Goal: Task Accomplishment & Management: Complete application form

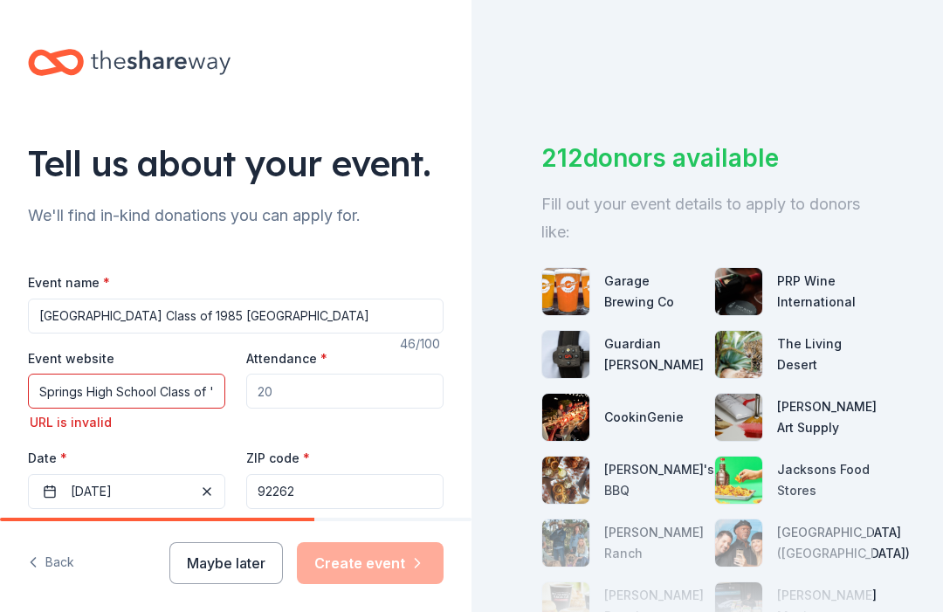
scroll to position [56, 0]
click at [77, 374] on input "Springs High School Class of '85 and Instagram" at bounding box center [126, 391] width 197 height 35
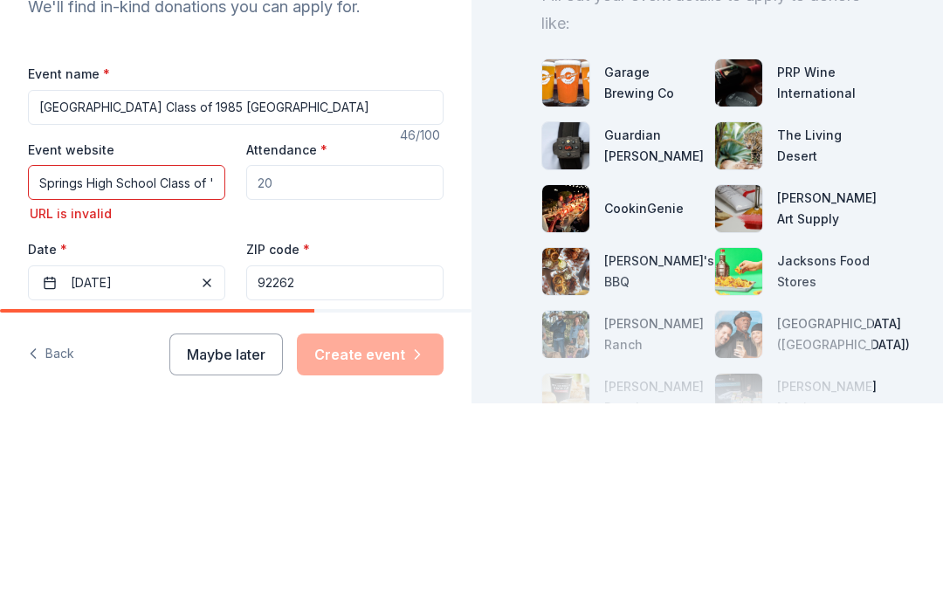
click at [211, 374] on input "Springs High School Class of '85 and Instagram" at bounding box center [126, 391] width 197 height 35
click at [172, 374] on input "85 and Instagram" at bounding box center [126, 391] width 197 height 35
type input "8"
type input "[URL][DOMAIN_NAME][DOMAIN_NAME]"
click at [161, 447] on div "Date * [DATE]" at bounding box center [126, 478] width 197 height 62
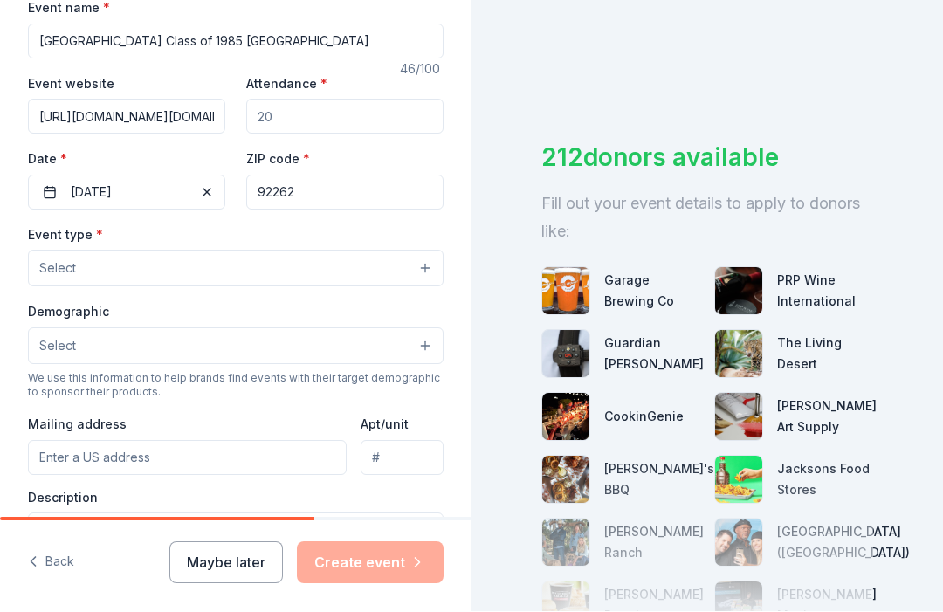
scroll to position [282, 0]
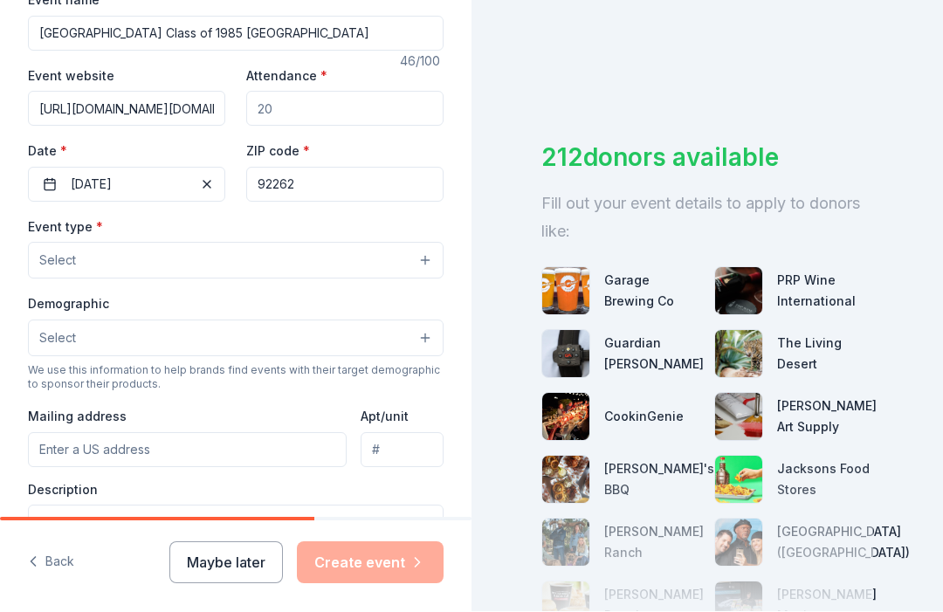
click at [427, 243] on button "Select" at bounding box center [236, 261] width 416 height 37
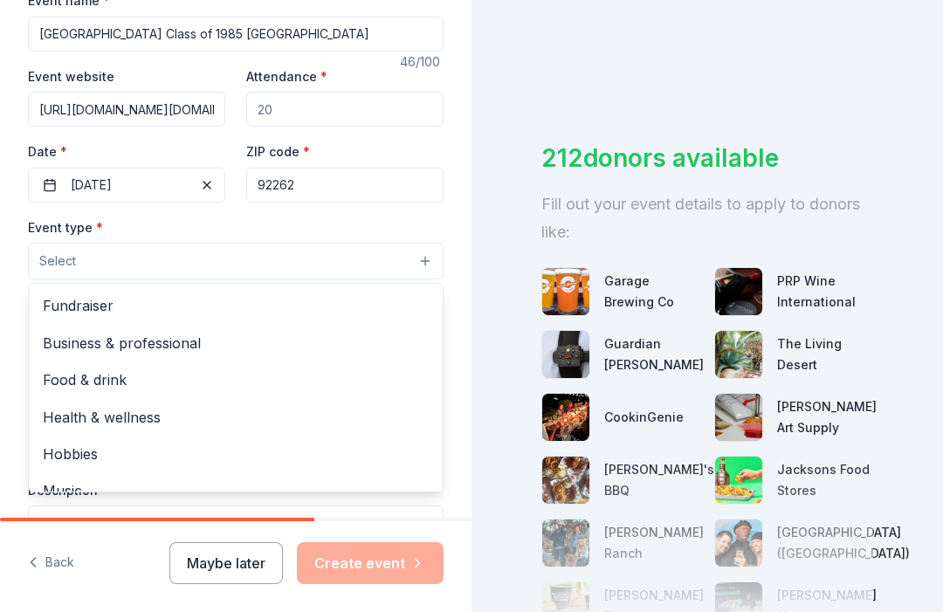
scroll to position [-31, 0]
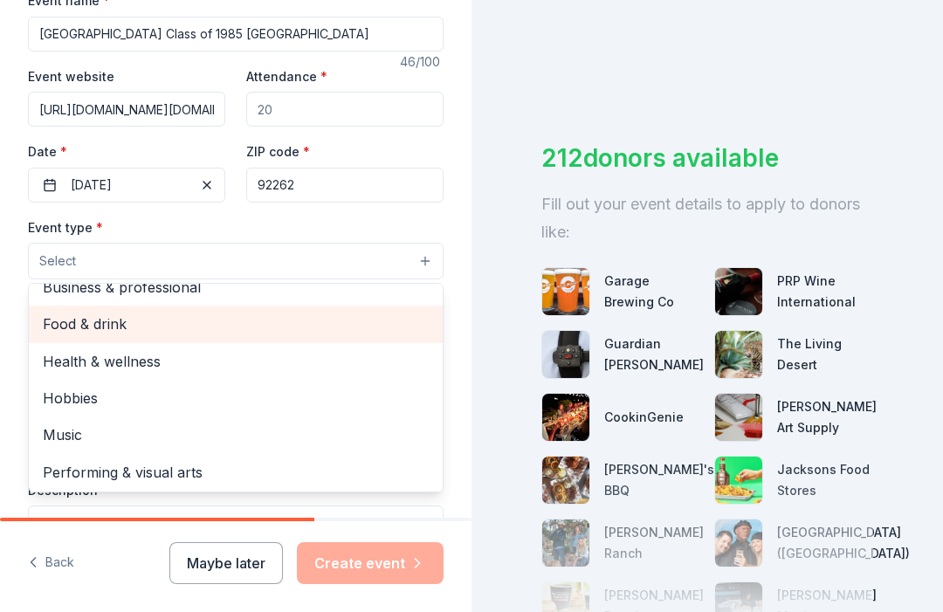
click at [86, 313] on span "Food & drink" at bounding box center [236, 324] width 386 height 23
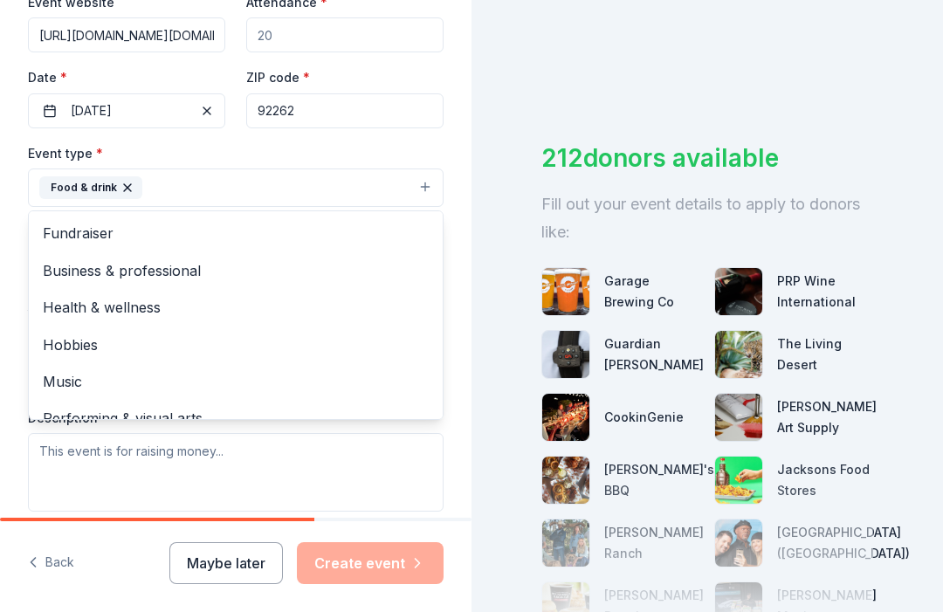
scroll to position [0, 0]
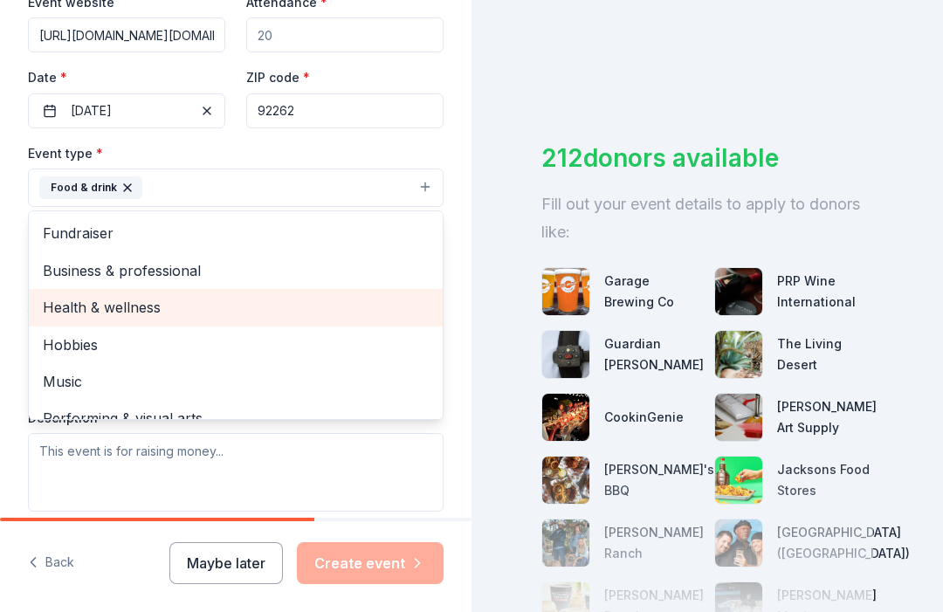
click at [151, 289] on div "Health & wellness" at bounding box center [236, 307] width 414 height 37
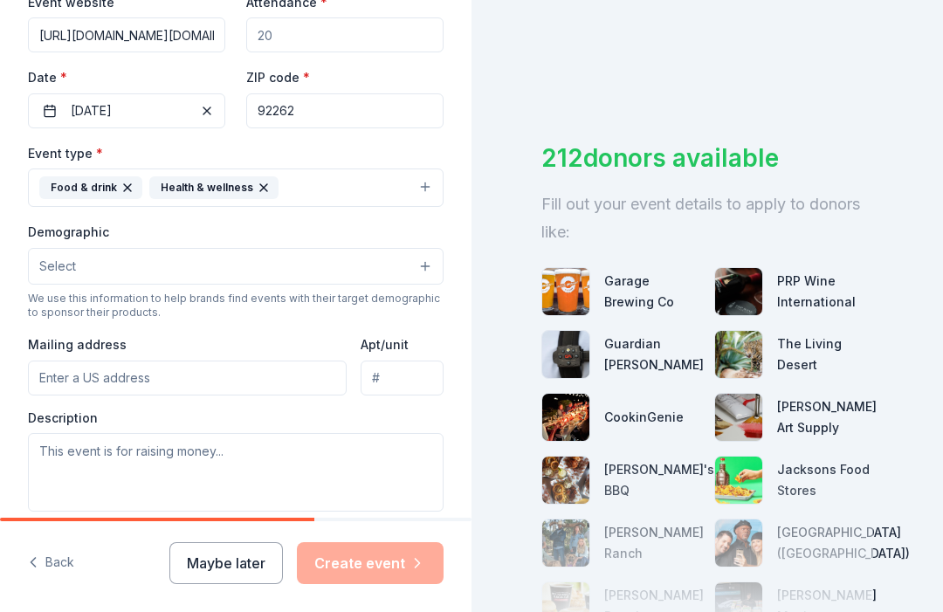
click at [415, 248] on button "Select" at bounding box center [236, 266] width 416 height 37
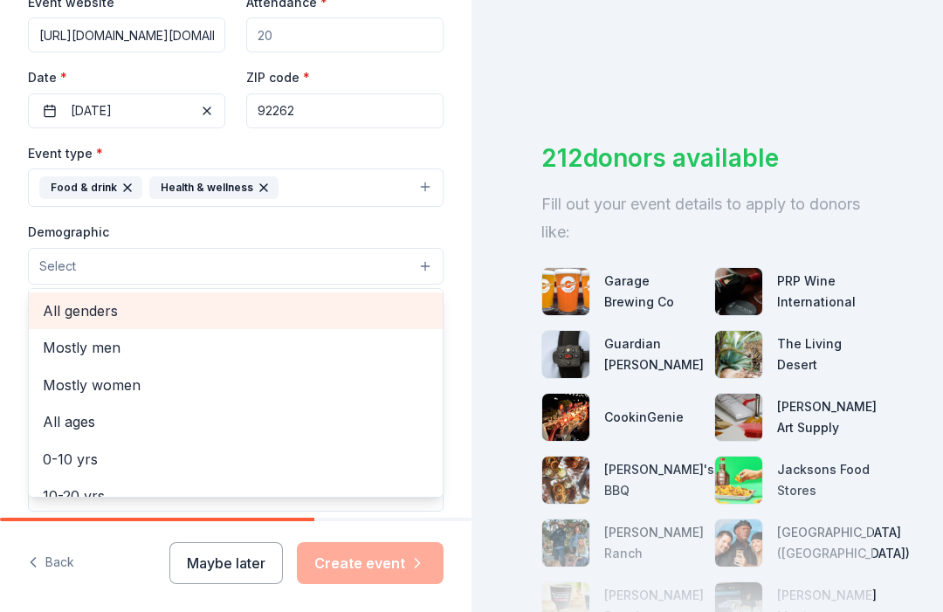
click at [81, 300] on span "All genders" at bounding box center [236, 311] width 386 height 23
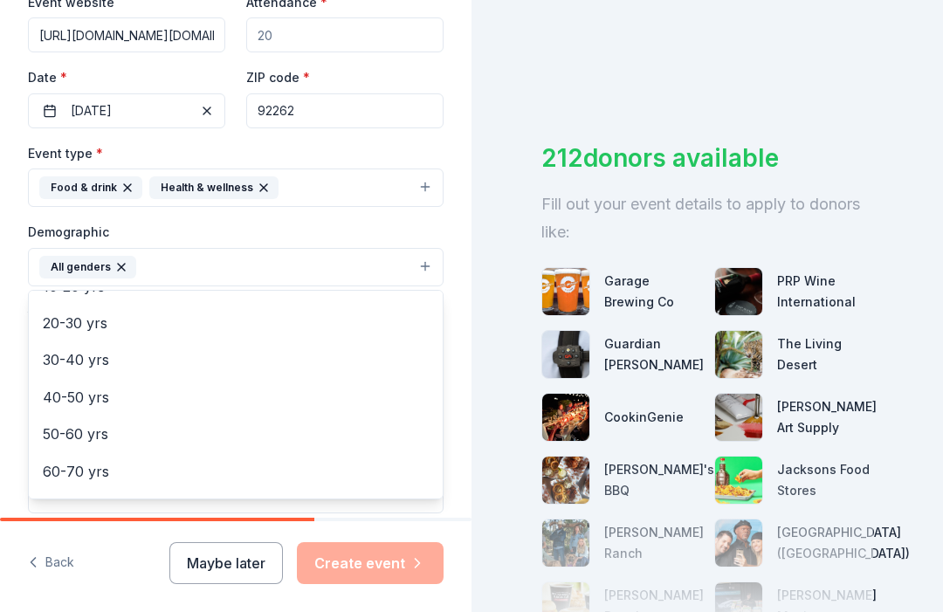
scroll to position [176, 0]
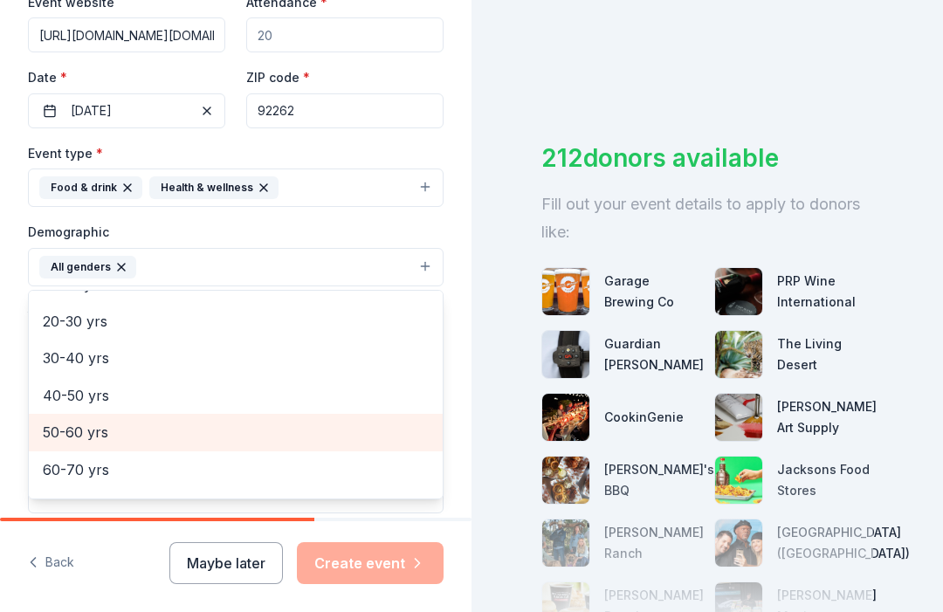
click at [78, 421] on span "50-60 yrs" at bounding box center [236, 432] width 386 height 23
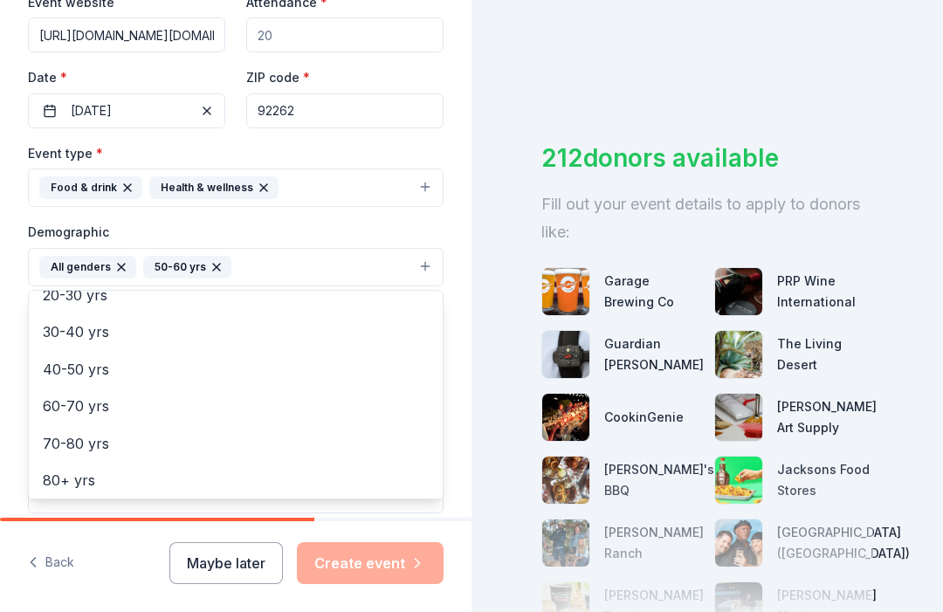
scroll to position [203, 0]
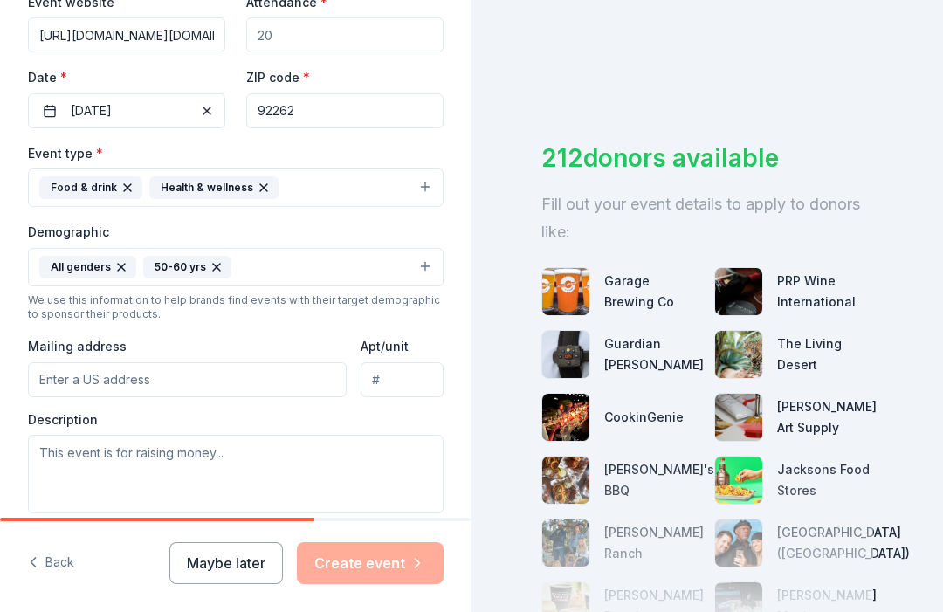
click at [157, 362] on input "Mailing address" at bounding box center [187, 379] width 319 height 35
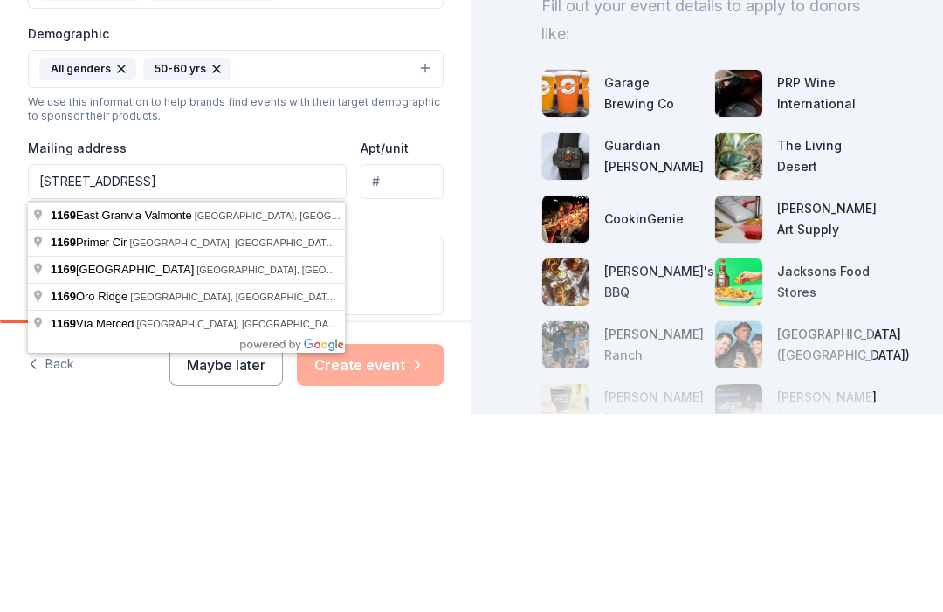
type input "[STREET_ADDRESS]"
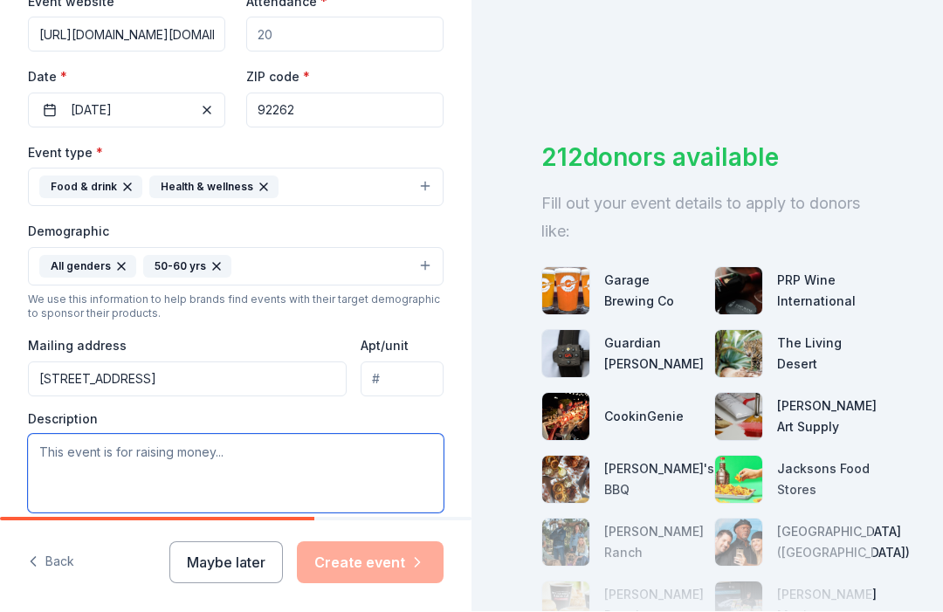
click at [372, 435] on textarea at bounding box center [236, 474] width 416 height 79
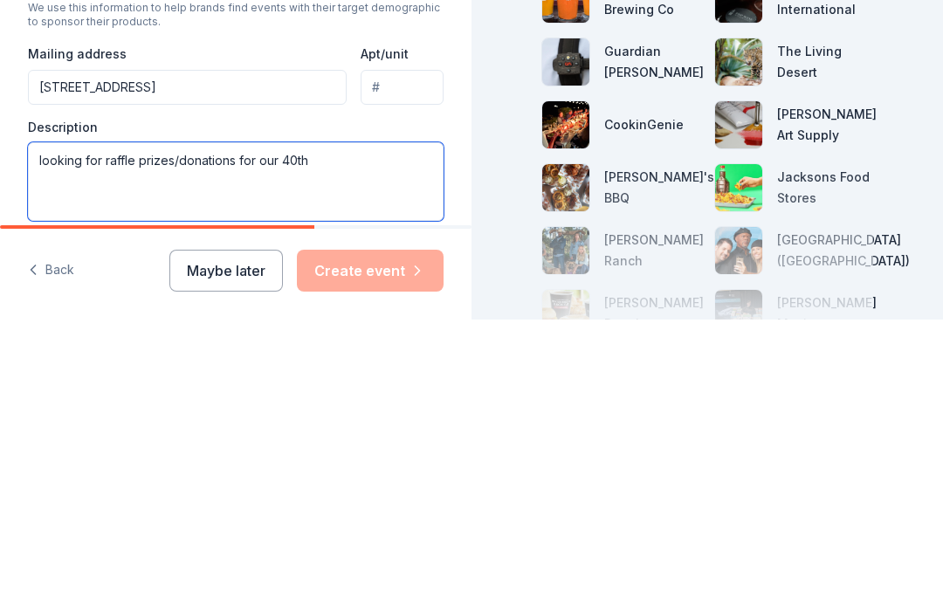
click at [79, 435] on textarea "looking for raffle prizes/donations for our 40th" at bounding box center [236, 474] width 416 height 79
click at [351, 435] on textarea "Looking for raffle prizes/donations for our 40th" at bounding box center [236, 474] width 416 height 79
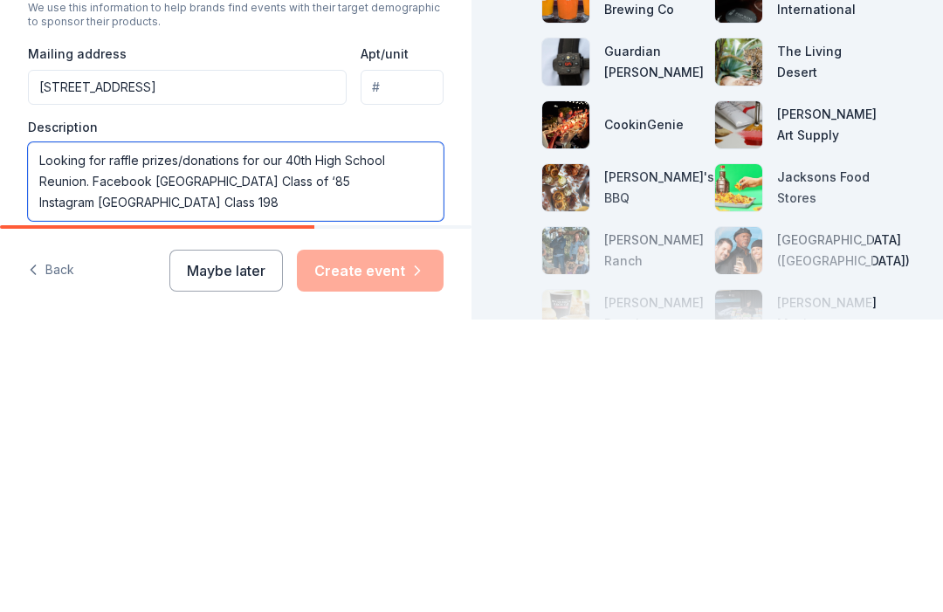
type textarea "Looking for raffle prizes/donations for our 40th High School Reunion. Facebook …"
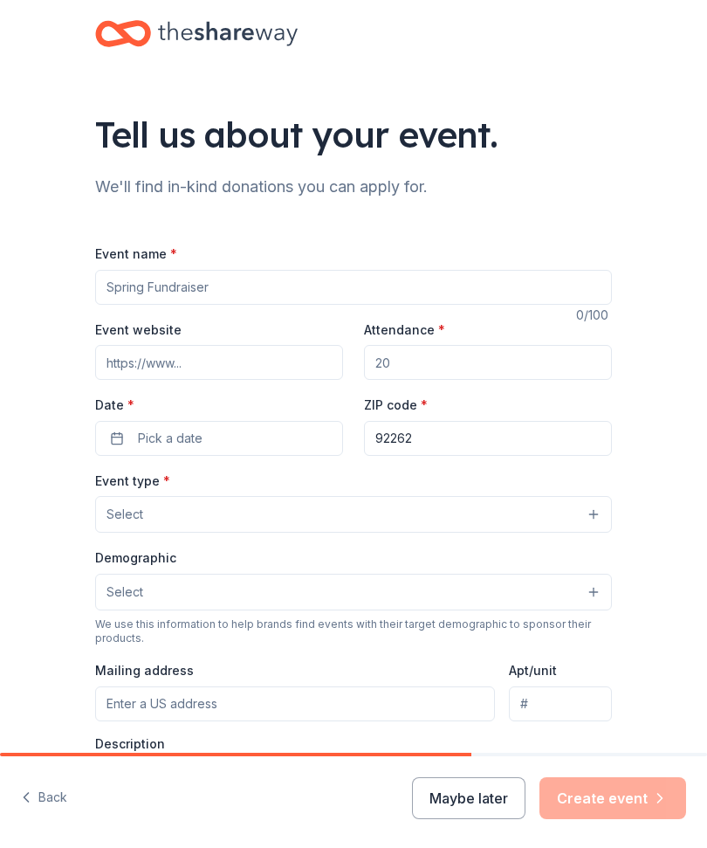
click at [142, 356] on input "Event website" at bounding box center [219, 363] width 248 height 35
paste input "https://www.facebook.com/groups/58964099119/"
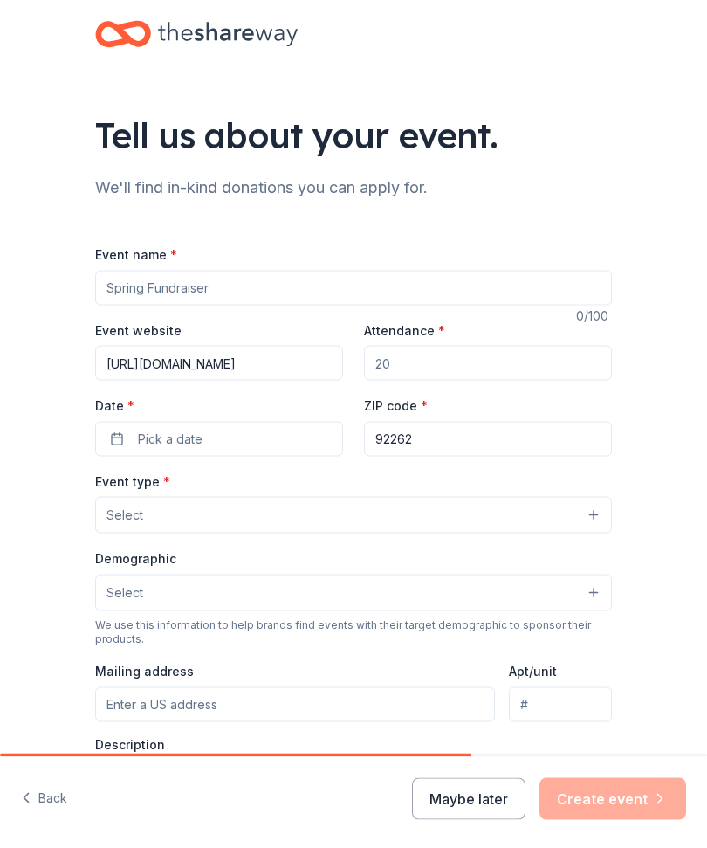
type input "https://www.facebook.com/groups/58964099119/"
click at [314, 525] on button "Select" at bounding box center [353, 515] width 517 height 37
click at [216, 486] on div "Event type * Select" at bounding box center [353, 503] width 517 height 64
click at [233, 453] on button "Pick a date" at bounding box center [219, 439] width 248 height 35
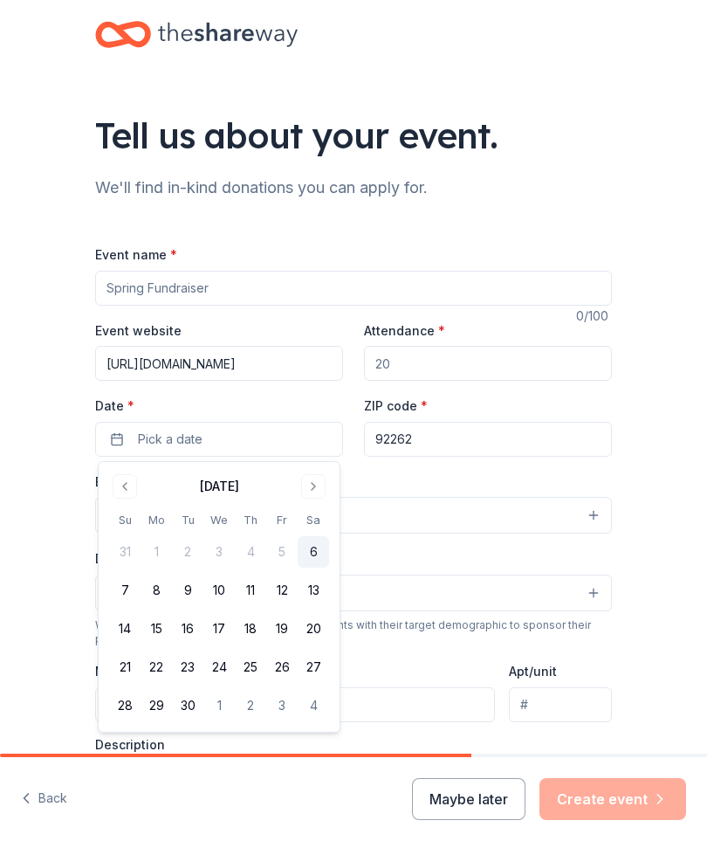
click at [319, 485] on button "Go to next month" at bounding box center [313, 486] width 24 height 24
click at [311, 676] on button "25" at bounding box center [313, 667] width 31 height 31
click at [439, 375] on input "Attendance *" at bounding box center [488, 363] width 248 height 35
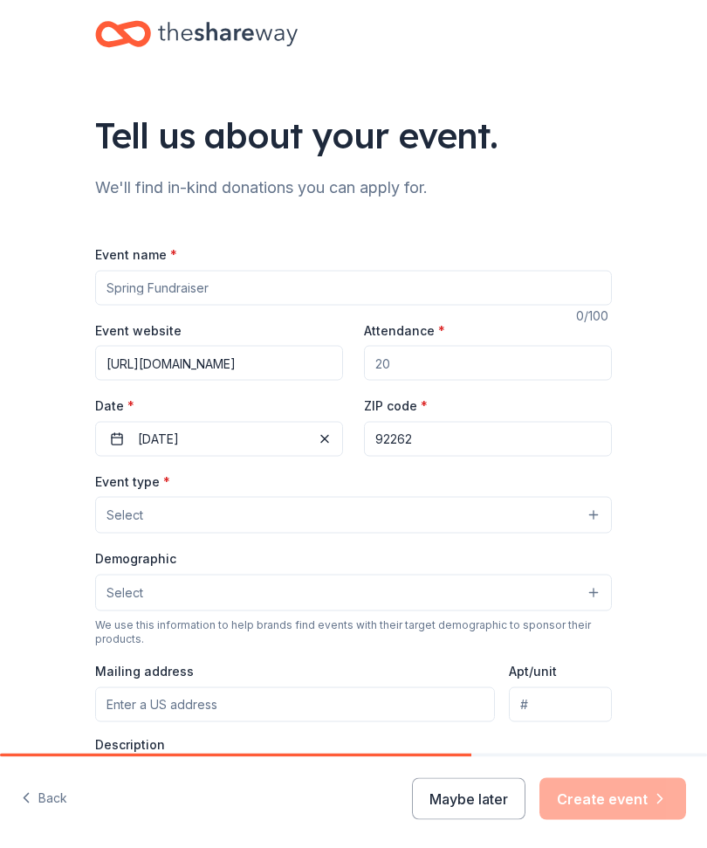
click at [426, 371] on input "Attendance *" at bounding box center [488, 363] width 248 height 35
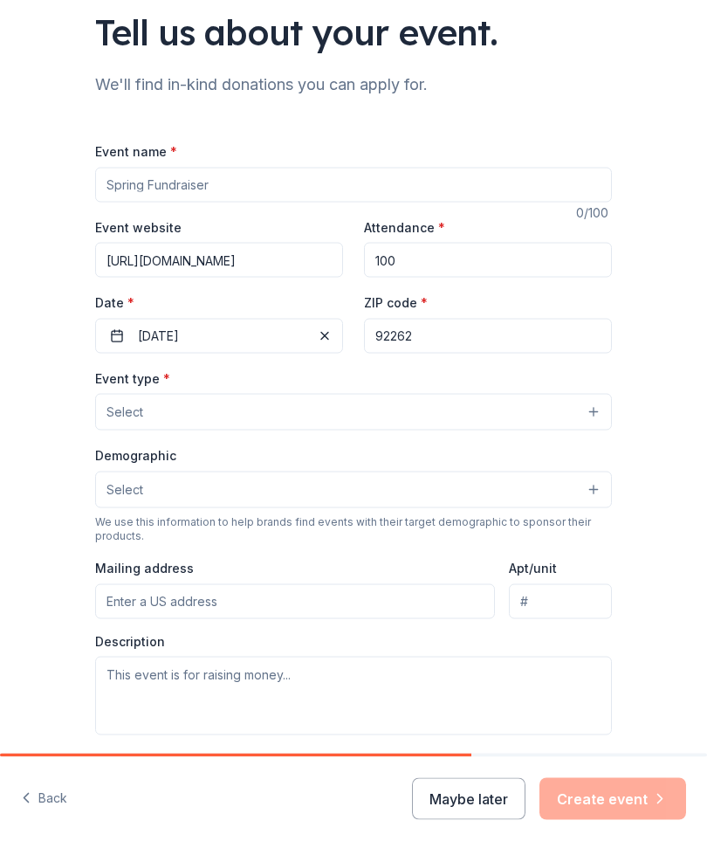
scroll to position [102, 0]
type input "100"
click at [122, 425] on button "Select" at bounding box center [353, 413] width 517 height 37
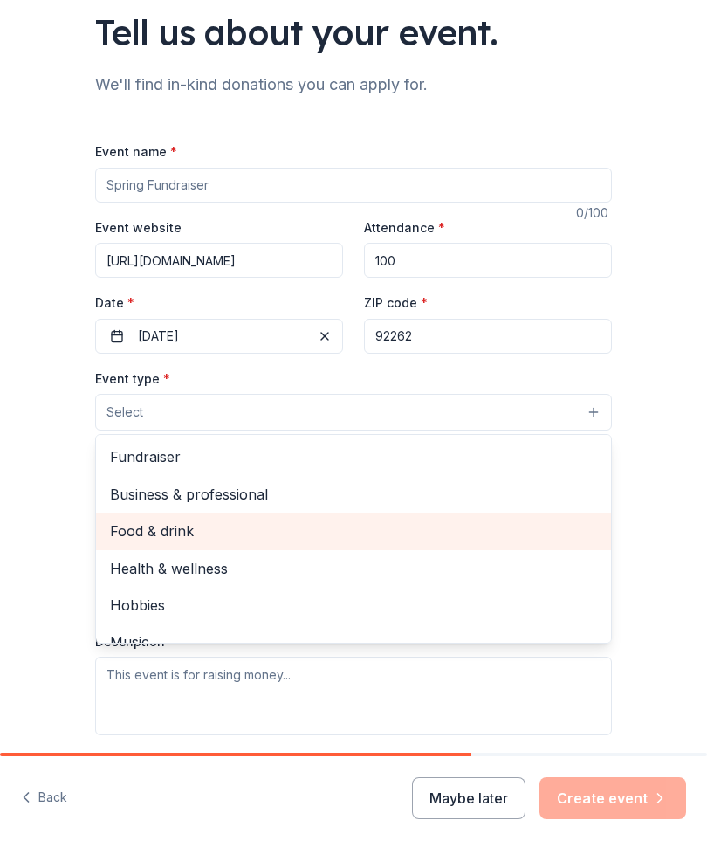
click at [130, 536] on span "Food & drink" at bounding box center [353, 532] width 487 height 23
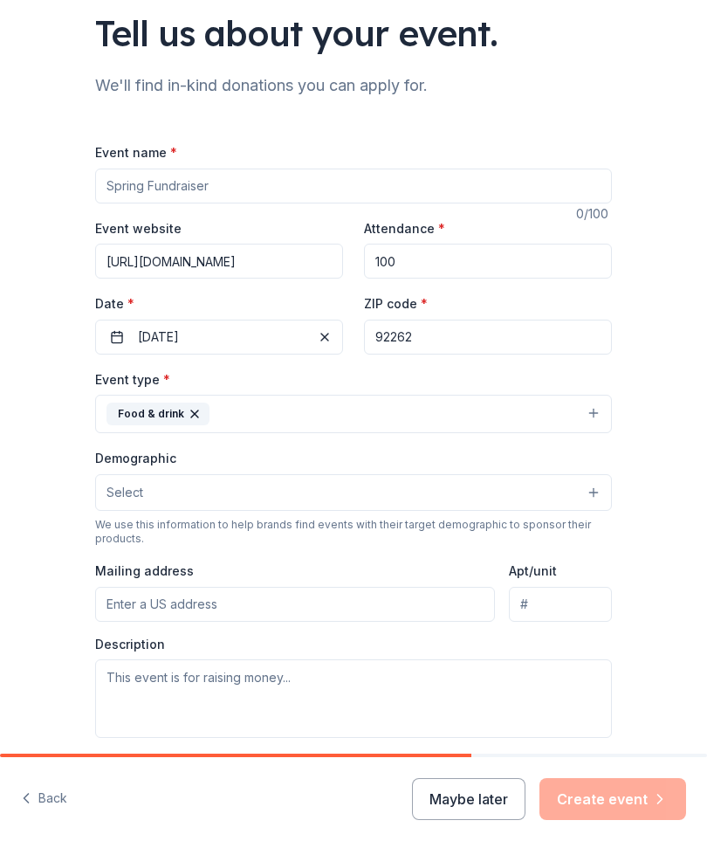
click at [118, 505] on button "Select" at bounding box center [353, 492] width 517 height 37
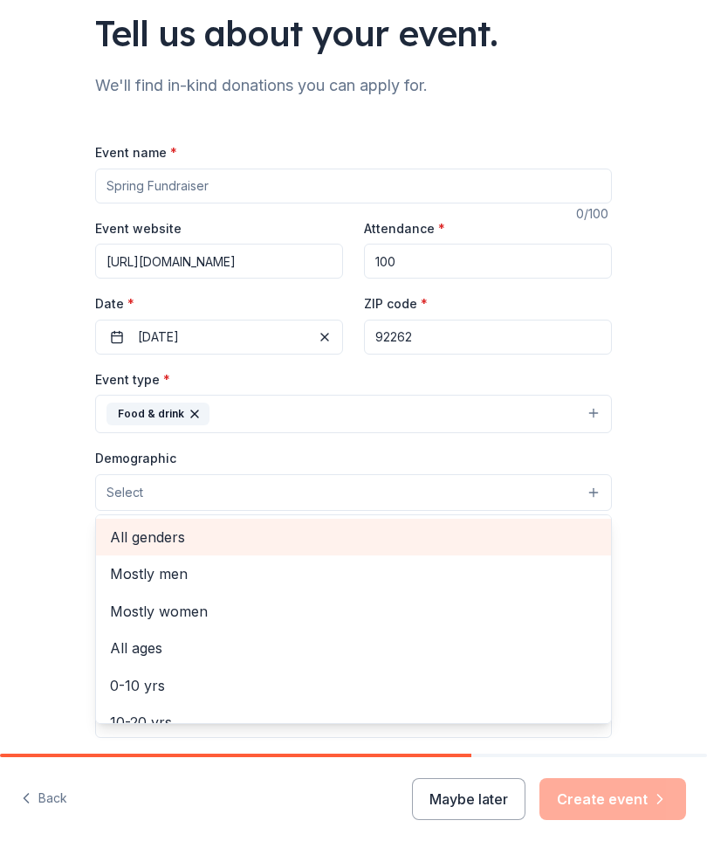
click at [131, 545] on span "All genders" at bounding box center [353, 537] width 487 height 23
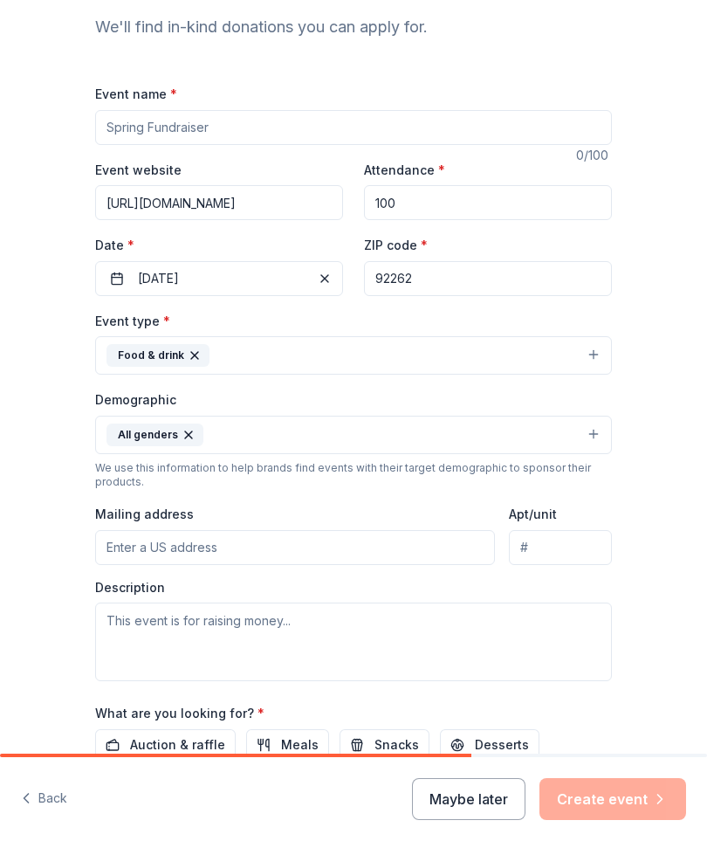
click at [410, 442] on button "All genders" at bounding box center [353, 435] width 517 height 38
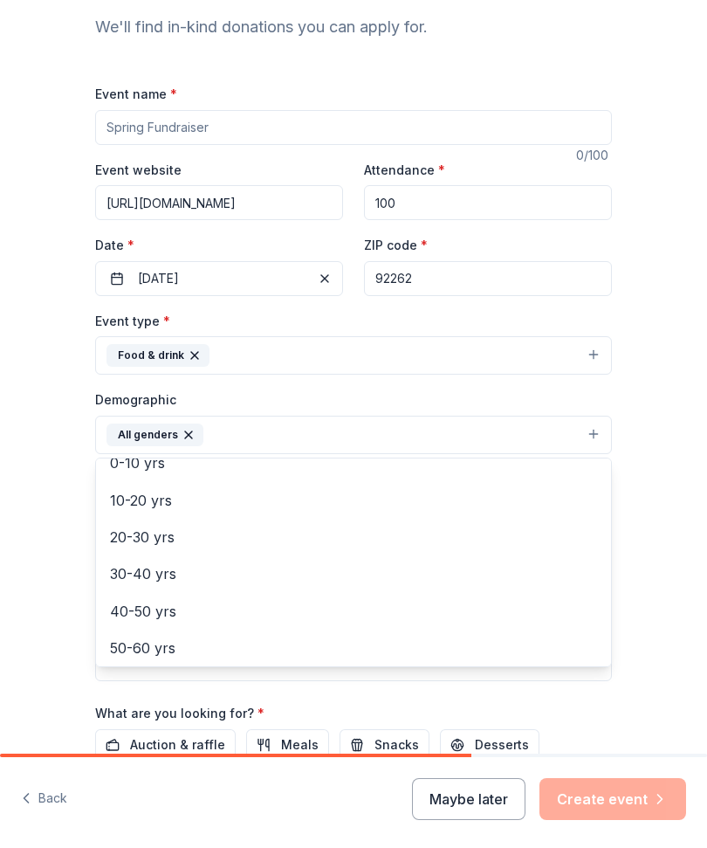
scroll to position [130, 0]
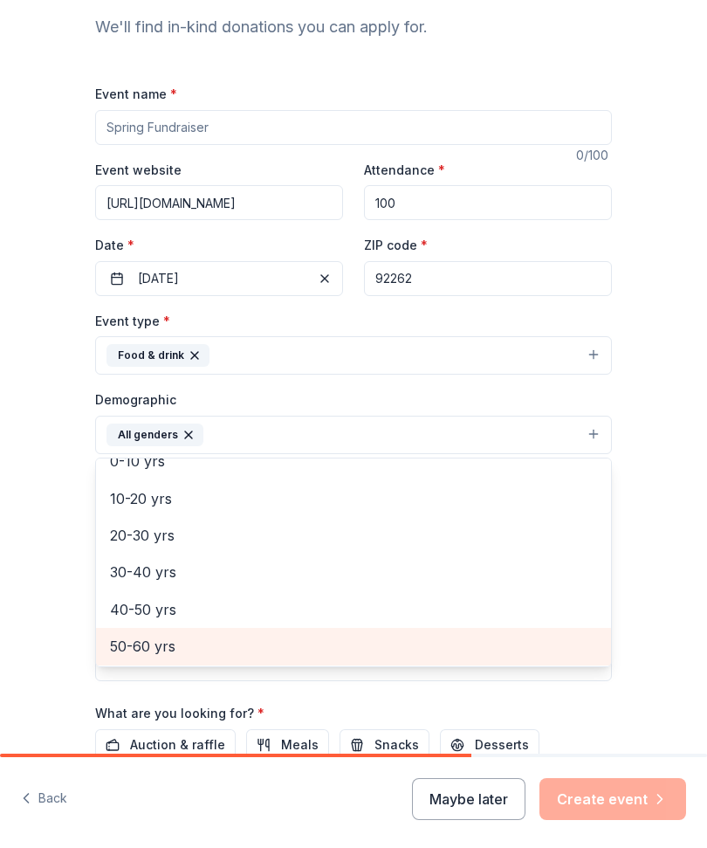
click at [122, 645] on span "50-60 yrs" at bounding box center [353, 646] width 487 height 23
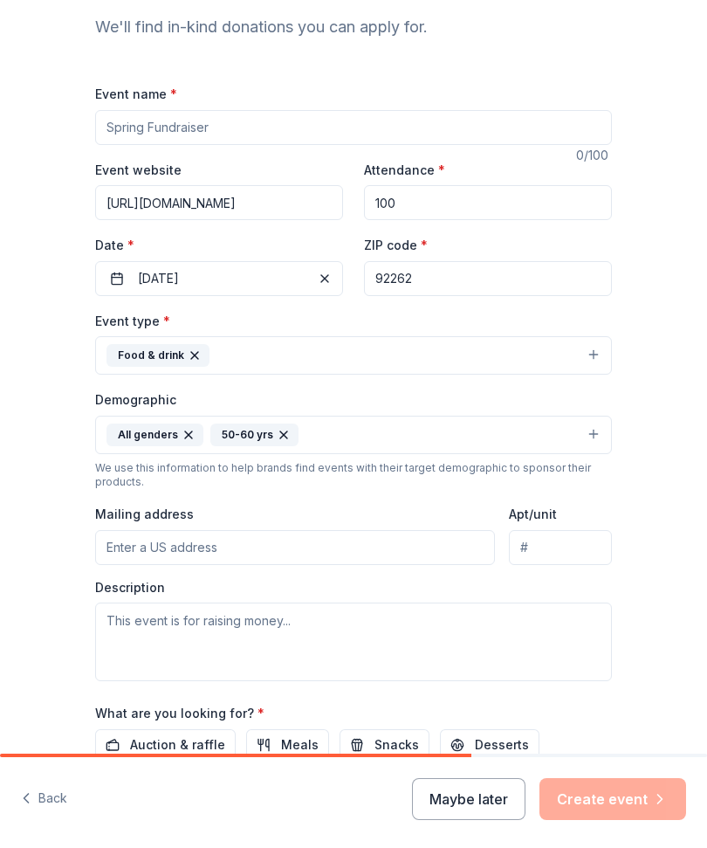
click at [115, 552] on input "Mailing address" at bounding box center [295, 547] width 400 height 35
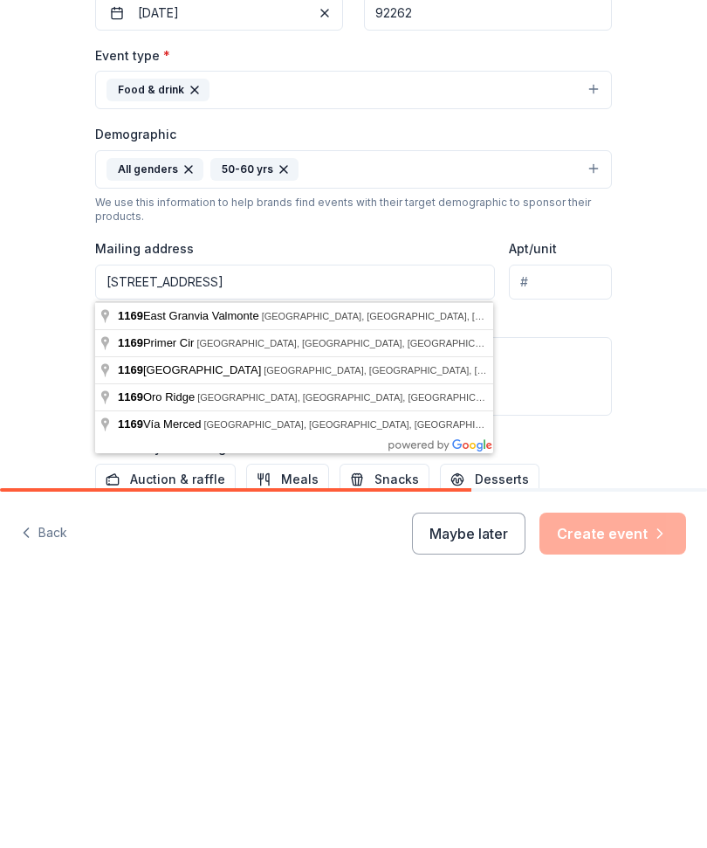
type input "1169 East Granvia Valmonte, Palm Springs, CA, 92262"
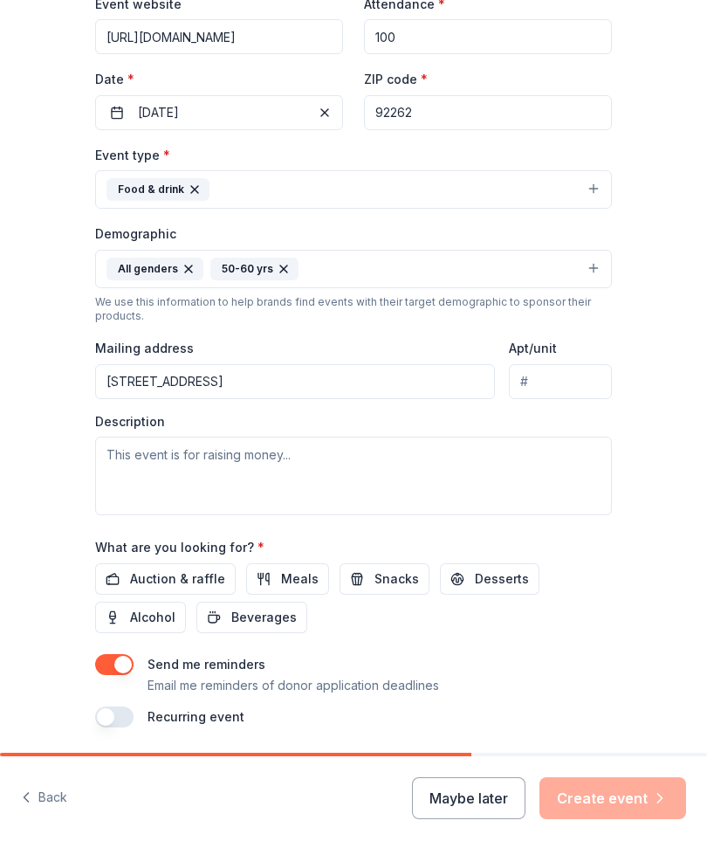
scroll to position [327, 0]
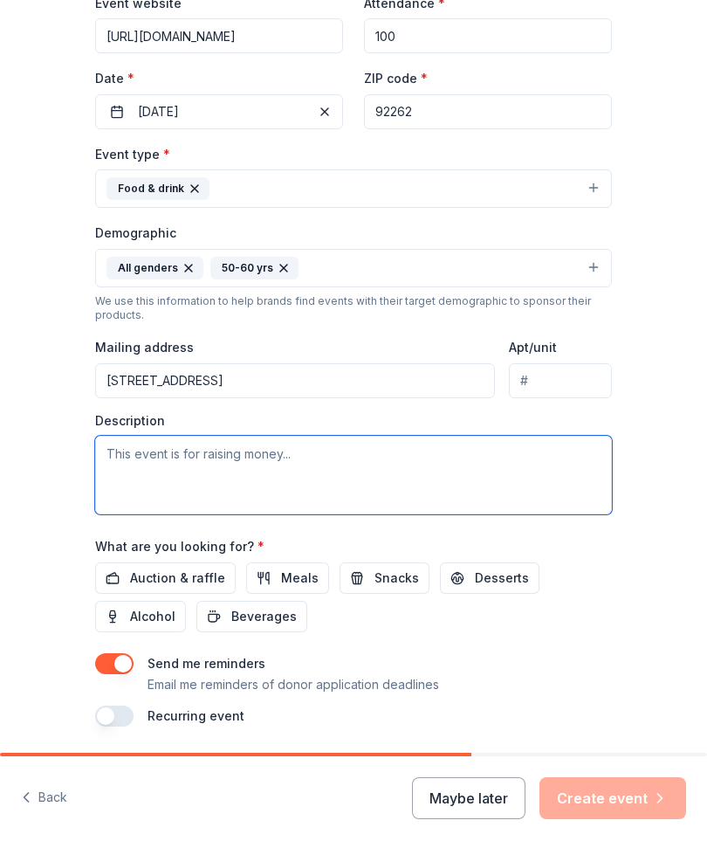
click at [141, 491] on textarea at bounding box center [353, 476] width 517 height 79
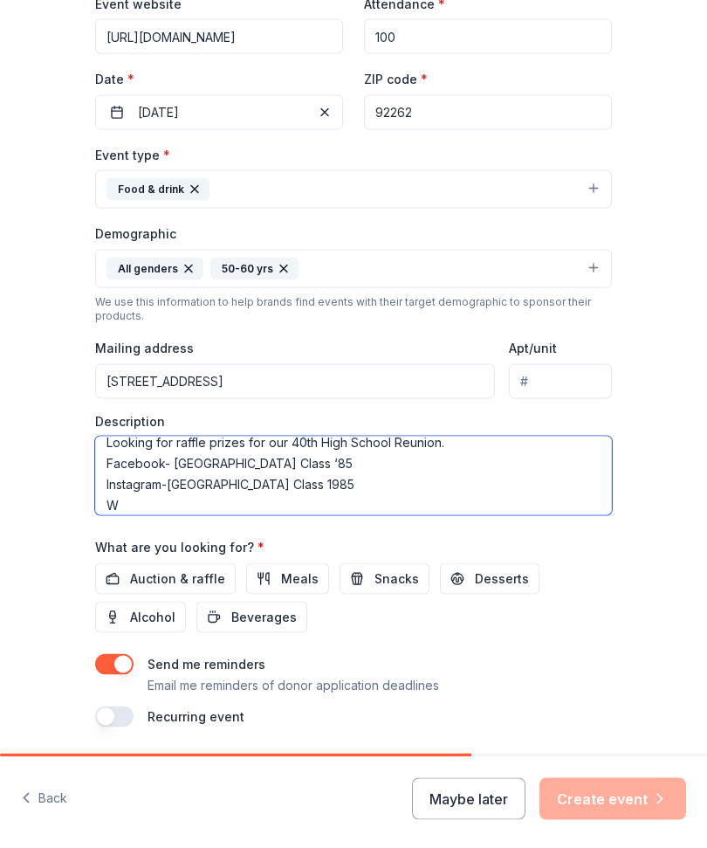
scroll to position [11, 0]
click at [261, 514] on textarea "Looking for raffle prizes for our 40th High School Reunion. Facebook- Palm Spri…" at bounding box center [353, 476] width 517 height 79
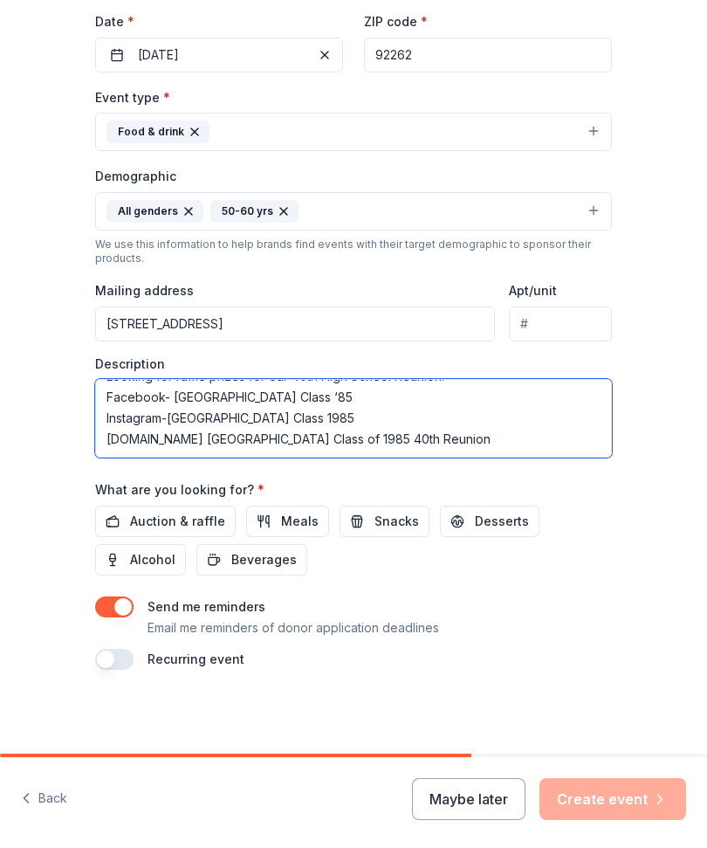
scroll to position [386, 0]
type textarea "Looking for raffle prizes for our 40th High School Reunion. Facebook- Palm Spri…"
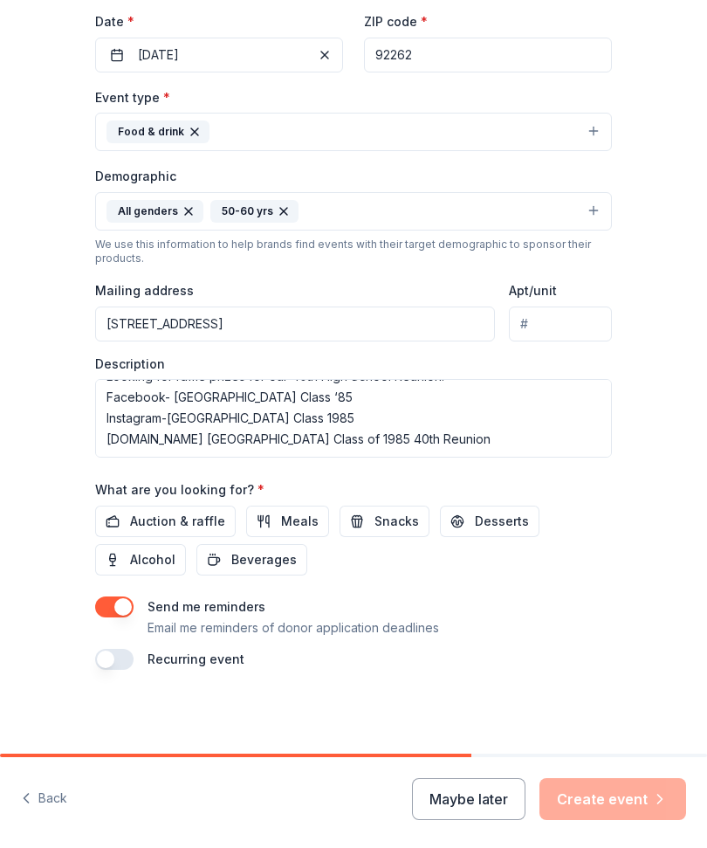
click at [174, 523] on span "Auction & raffle" at bounding box center [177, 521] width 95 height 21
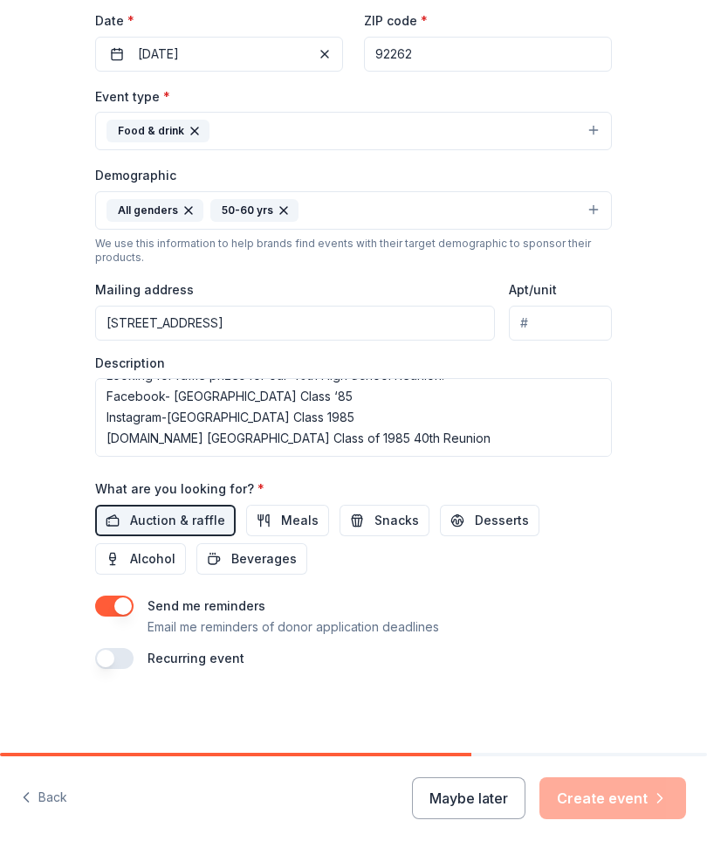
click at [616, 800] on div "Maybe later Create event" at bounding box center [549, 799] width 274 height 42
click at [134, 568] on span "Alcohol" at bounding box center [152, 559] width 45 height 21
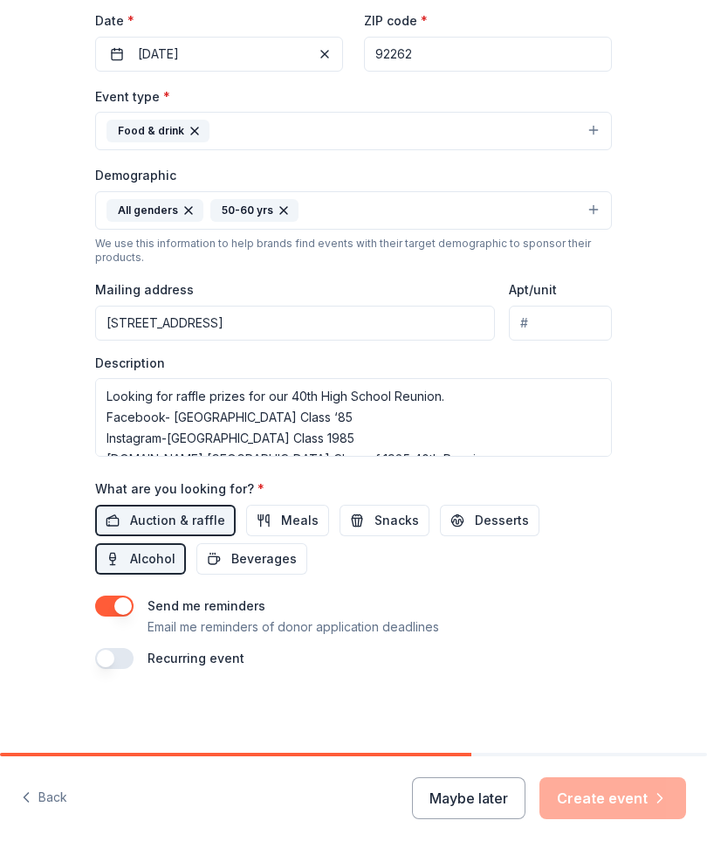
scroll to position [0, 0]
click at [316, 137] on button "Food & drink" at bounding box center [353, 132] width 517 height 38
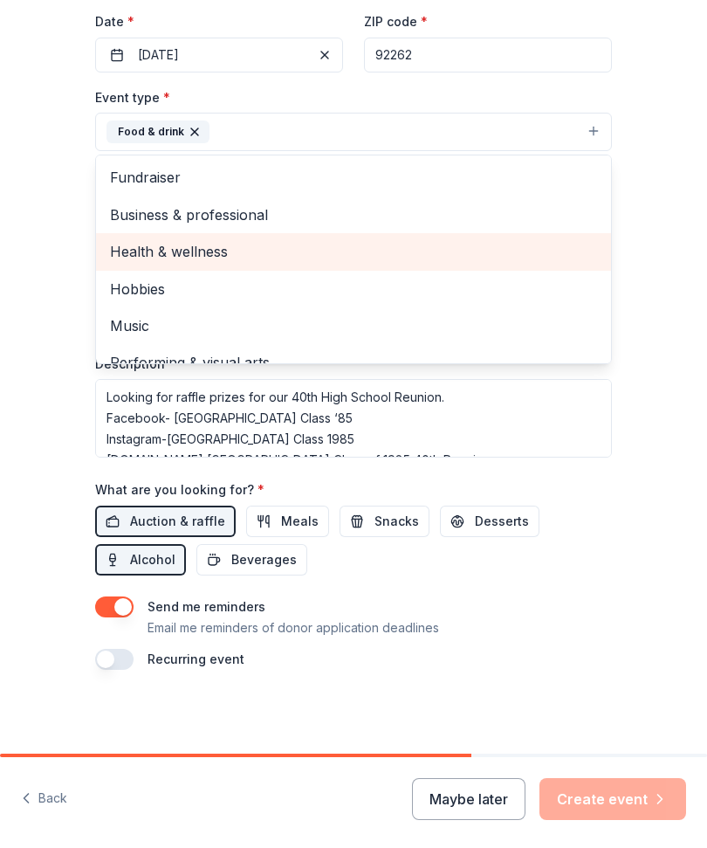
click at [202, 259] on span "Health & wellness" at bounding box center [353, 251] width 487 height 23
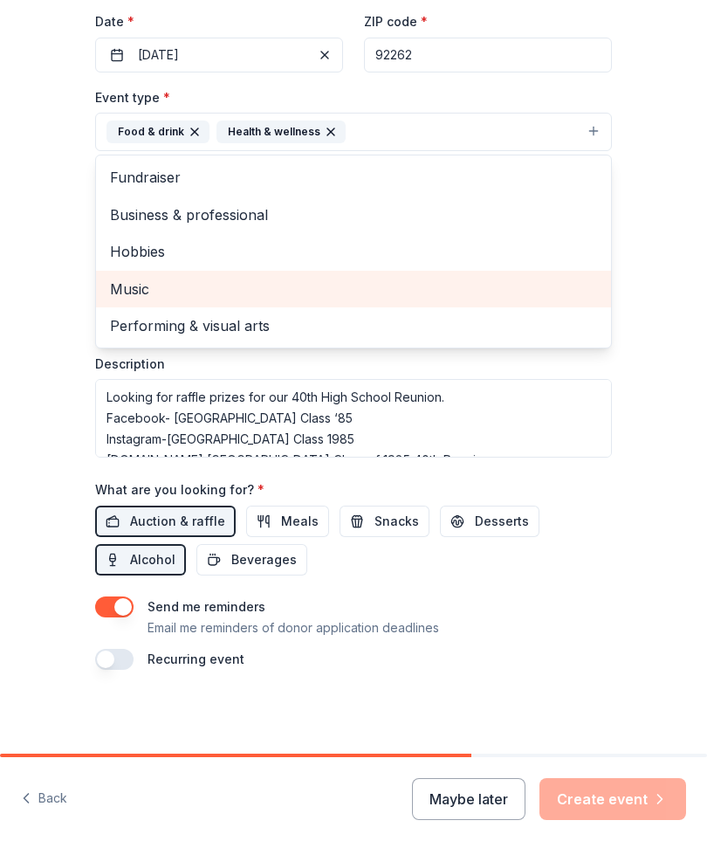
click at [122, 293] on span "Music" at bounding box center [353, 289] width 487 height 23
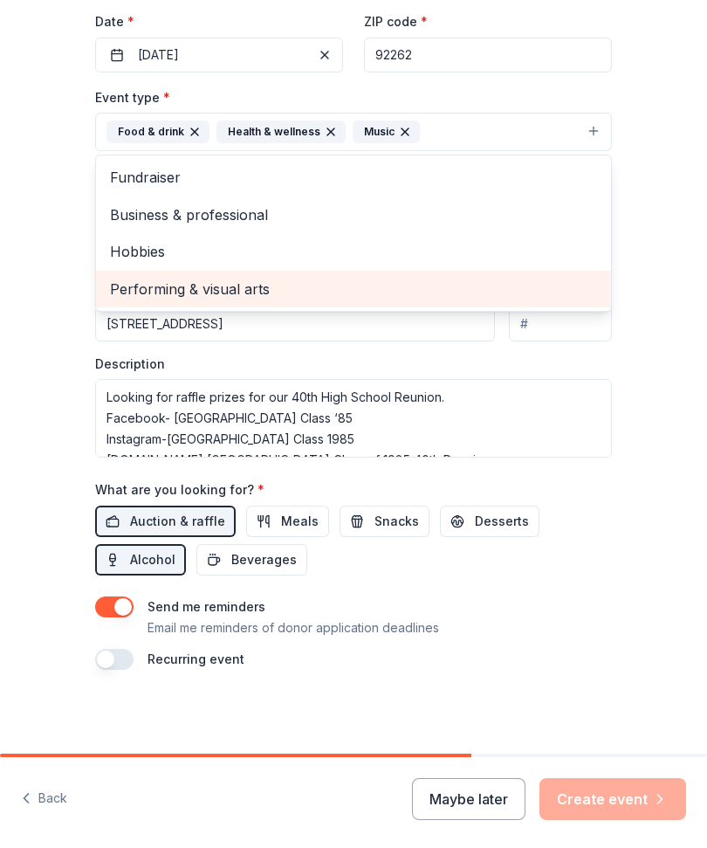
scroll to position [386, 0]
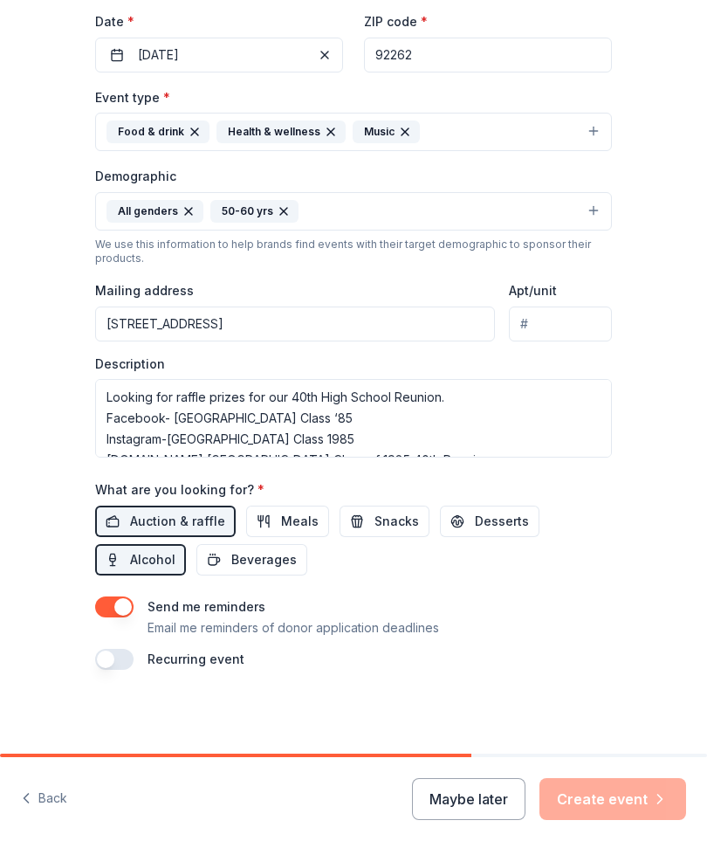
click at [140, 512] on span "Auction & raffle" at bounding box center [177, 521] width 95 height 21
click at [154, 555] on span "Alcohol" at bounding box center [152, 559] width 45 height 21
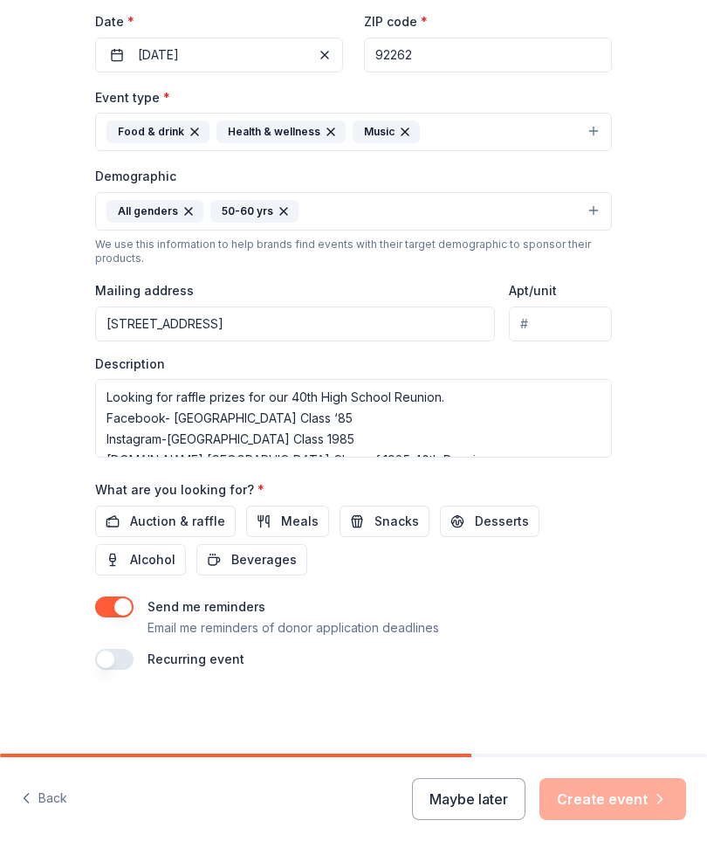
click at [145, 521] on span "Auction & raffle" at bounding box center [177, 521] width 95 height 21
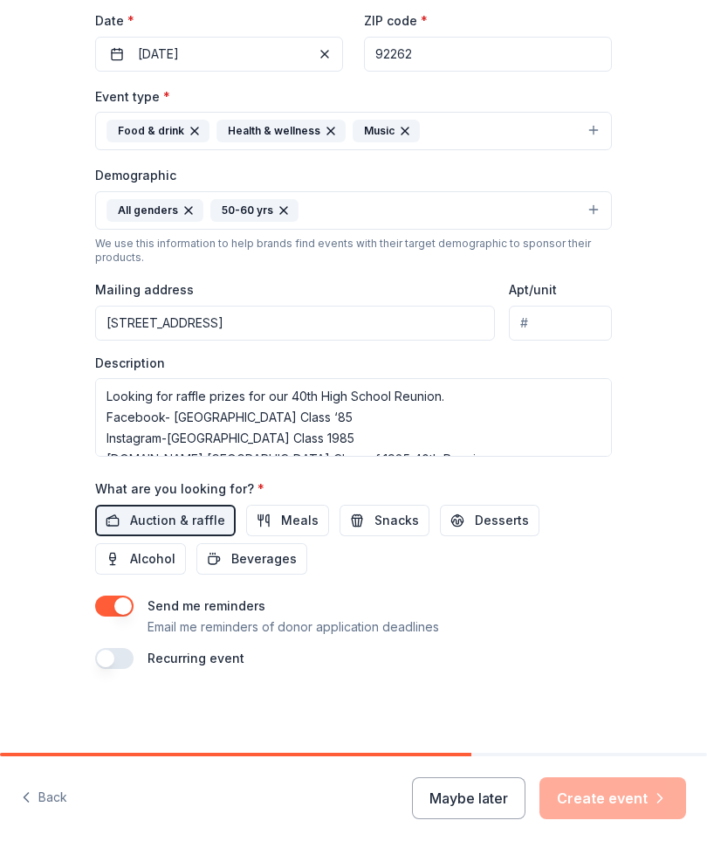
click at [108, 665] on button "button" at bounding box center [114, 659] width 38 height 21
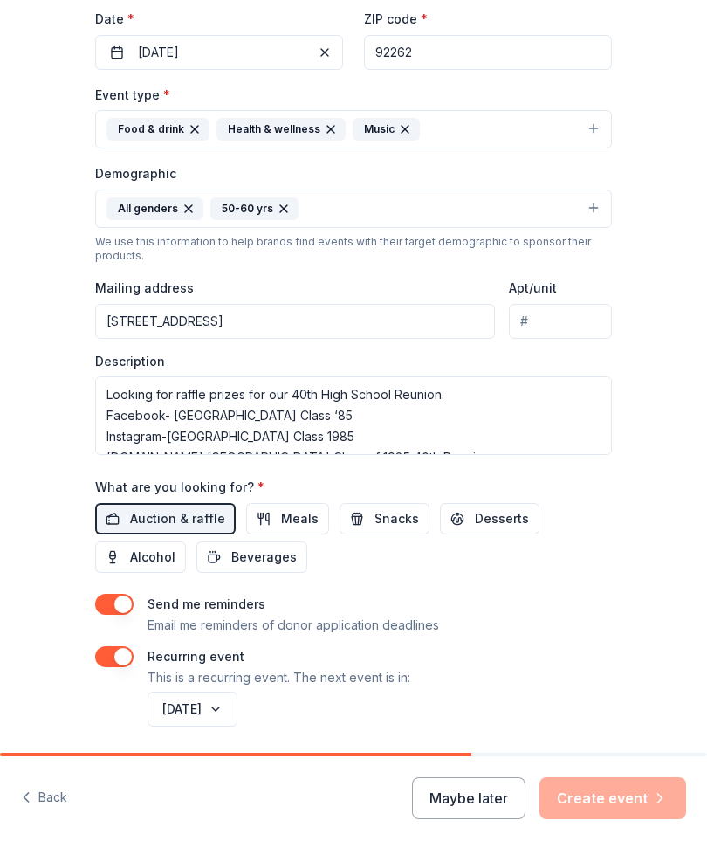
click at [114, 666] on button "button" at bounding box center [114, 657] width 38 height 21
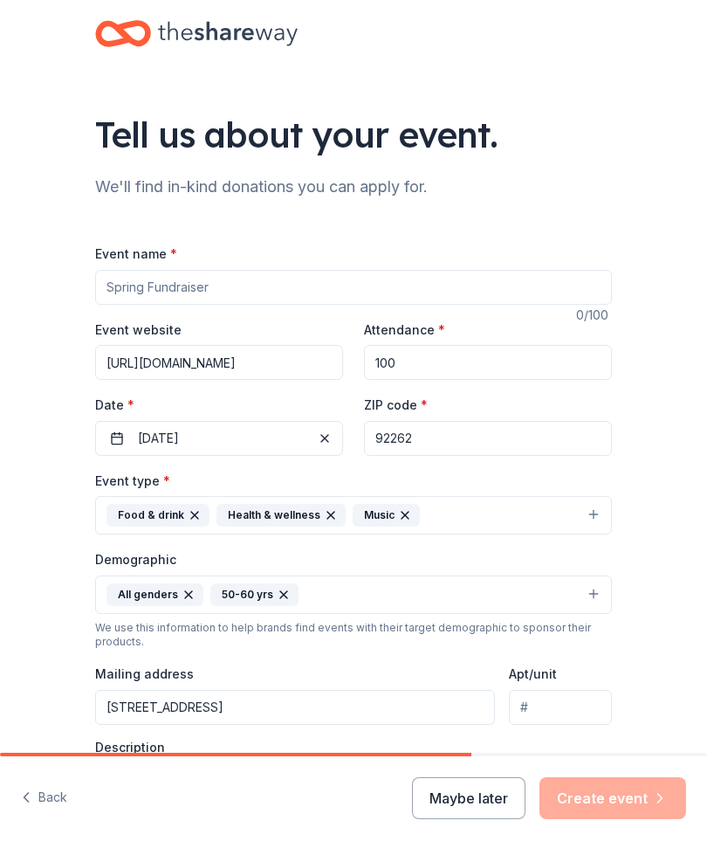
scroll to position [0, 0]
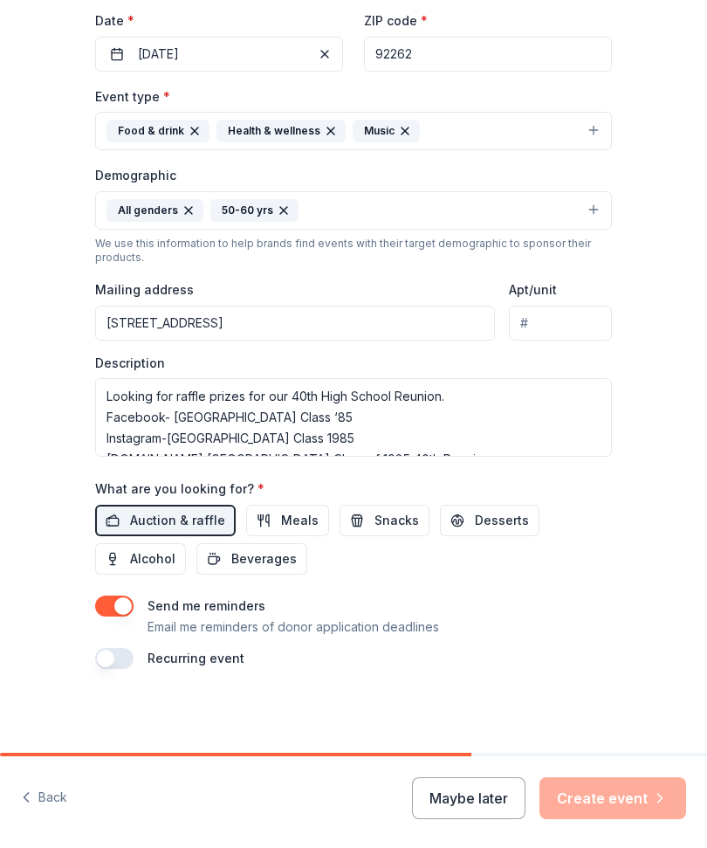
click at [627, 801] on div "Maybe later Create event" at bounding box center [549, 799] width 274 height 42
click at [618, 787] on div "Maybe later Create event" at bounding box center [549, 799] width 274 height 42
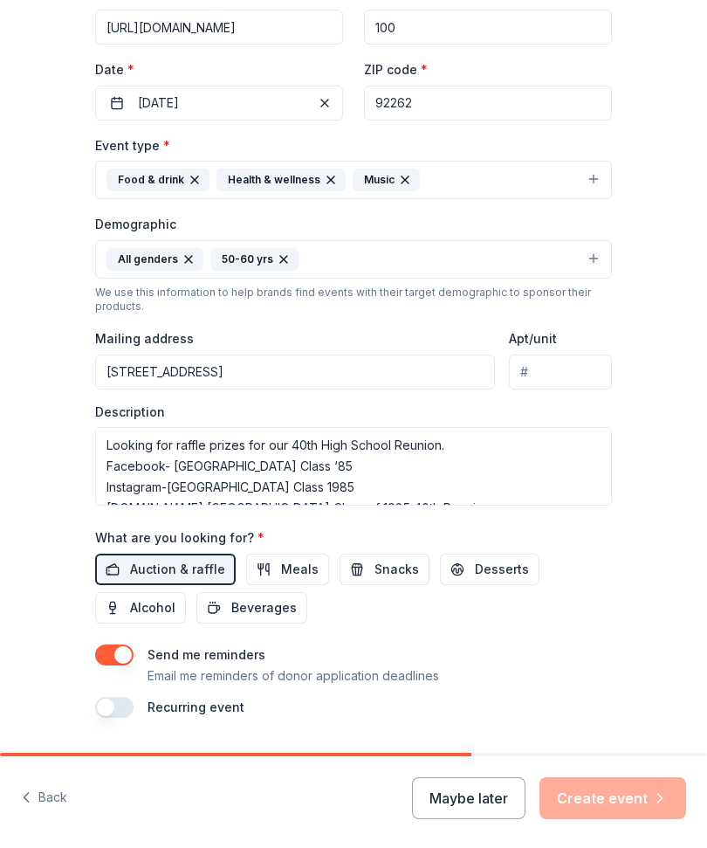
scroll to position [332, 0]
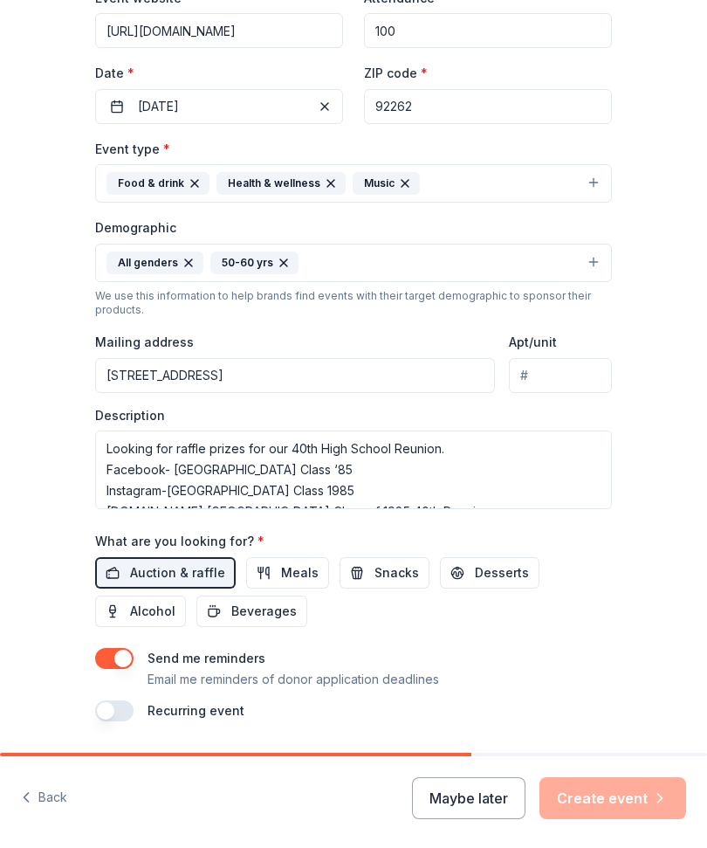
click at [467, 590] on button "Desserts" at bounding box center [490, 573] width 100 height 31
click at [275, 582] on button "Meals" at bounding box center [287, 573] width 83 height 31
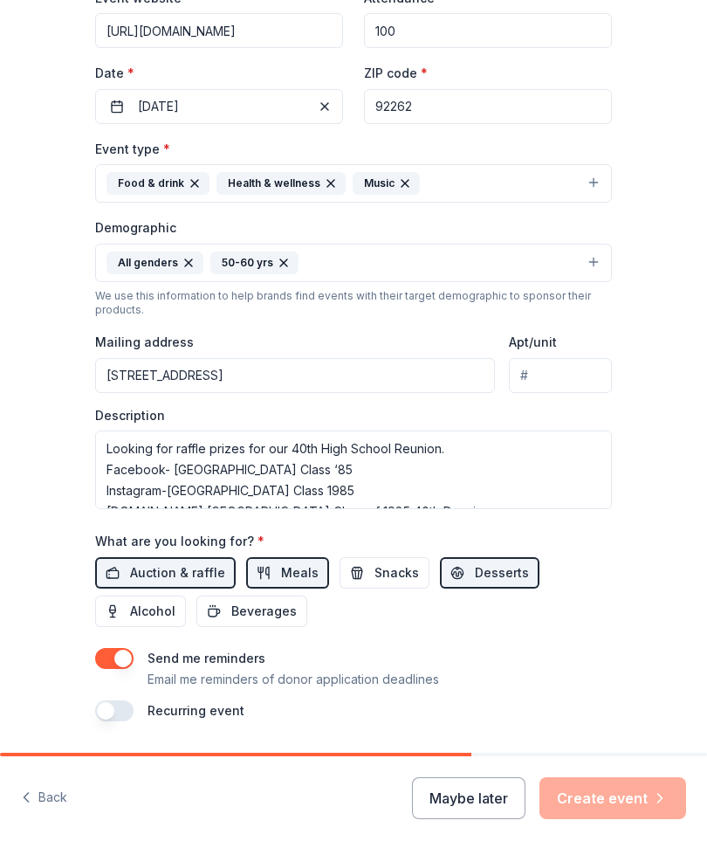
click at [380, 569] on span "Snacks" at bounding box center [397, 573] width 45 height 21
click at [150, 618] on span "Alcohol" at bounding box center [152, 612] width 45 height 21
click at [240, 626] on button "Beverages" at bounding box center [252, 612] width 111 height 31
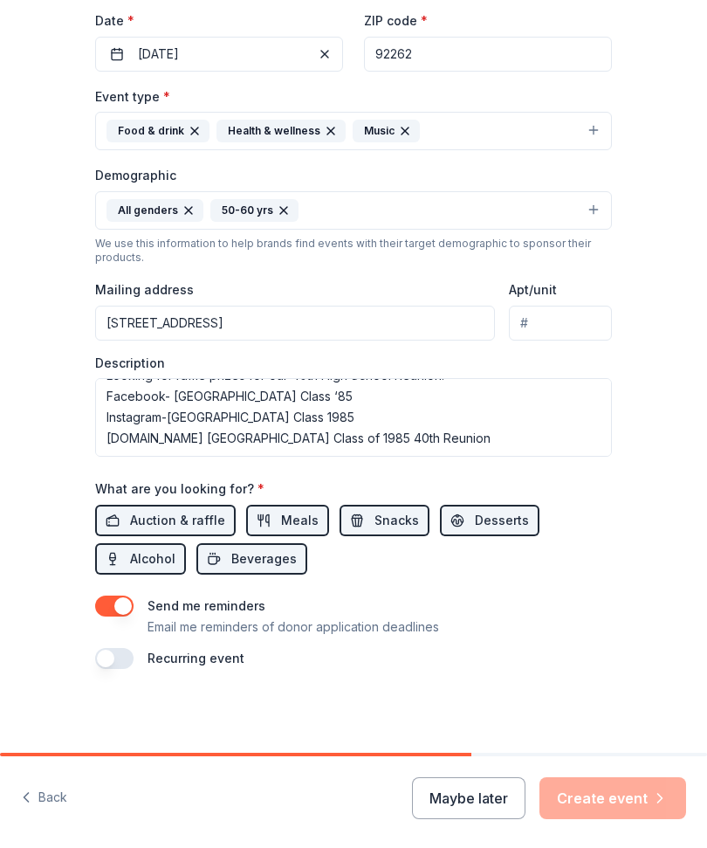
scroll to position [21, 0]
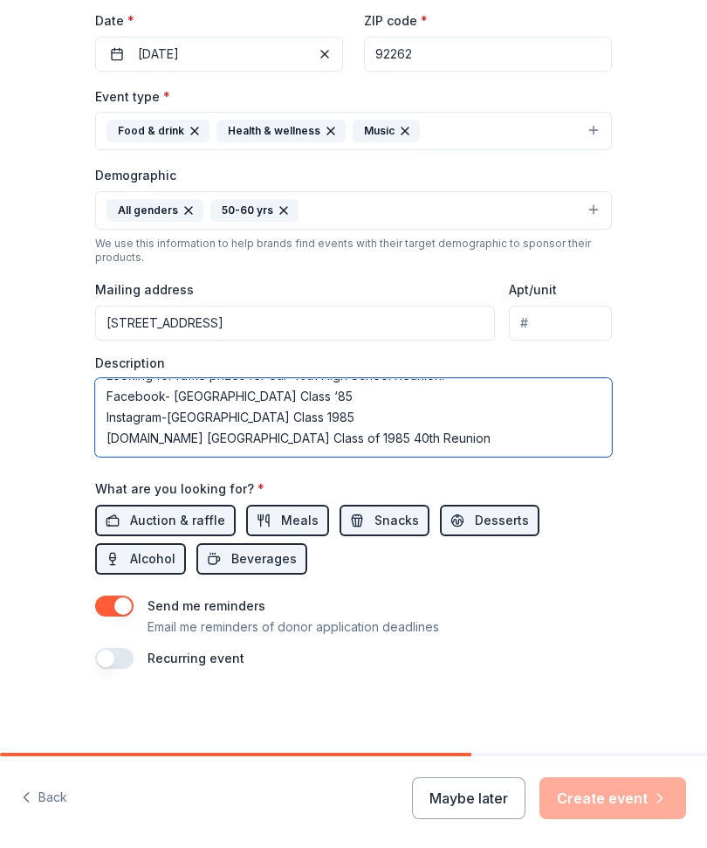
click at [180, 443] on textarea "Looking for raffle prizes for our 40th High School Reunion. Facebook- Palm Spri…" at bounding box center [353, 418] width 517 height 79
click at [174, 441] on textarea "Looking for raffle prizes for our 40th High School Reunion. Facebook- Palm Spri…" at bounding box center [353, 418] width 517 height 79
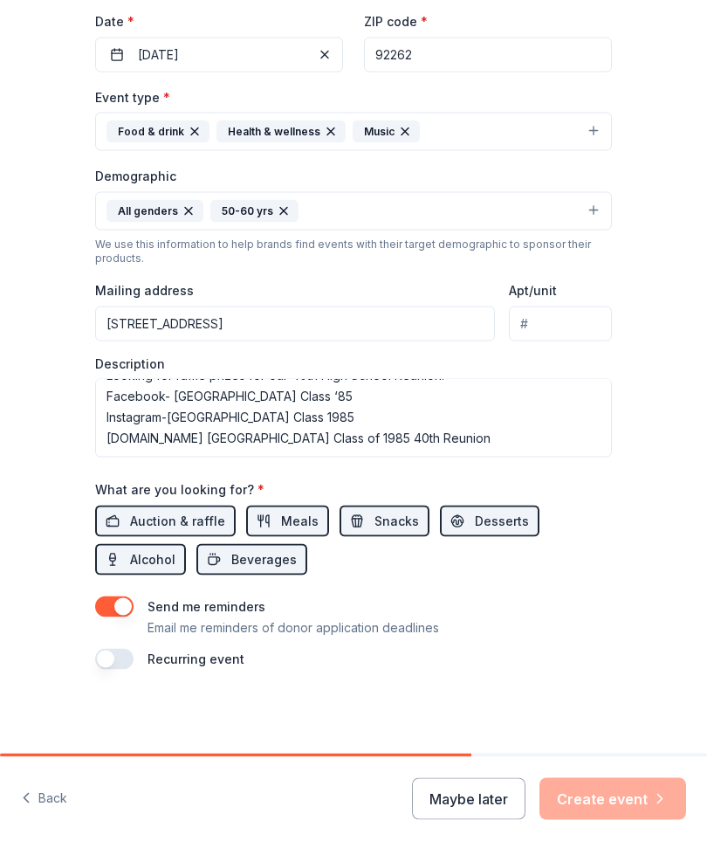
click at [46, 522] on div "Tell us about your event. We'll find in-kind donations you can apply for. Event…" at bounding box center [353, 185] width 707 height 1138
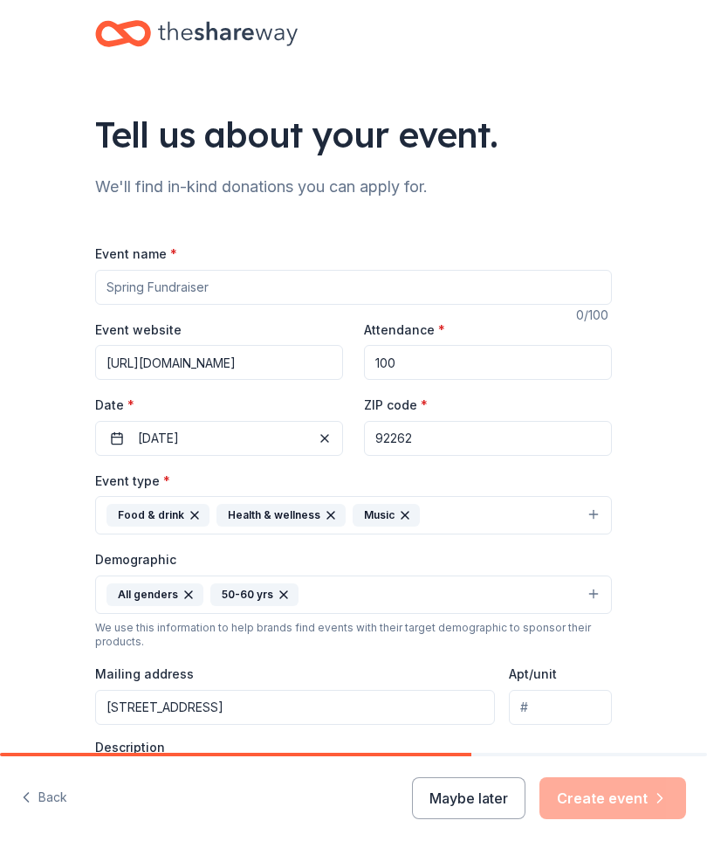
scroll to position [0, 0]
click at [122, 295] on input "Event name *" at bounding box center [353, 288] width 517 height 35
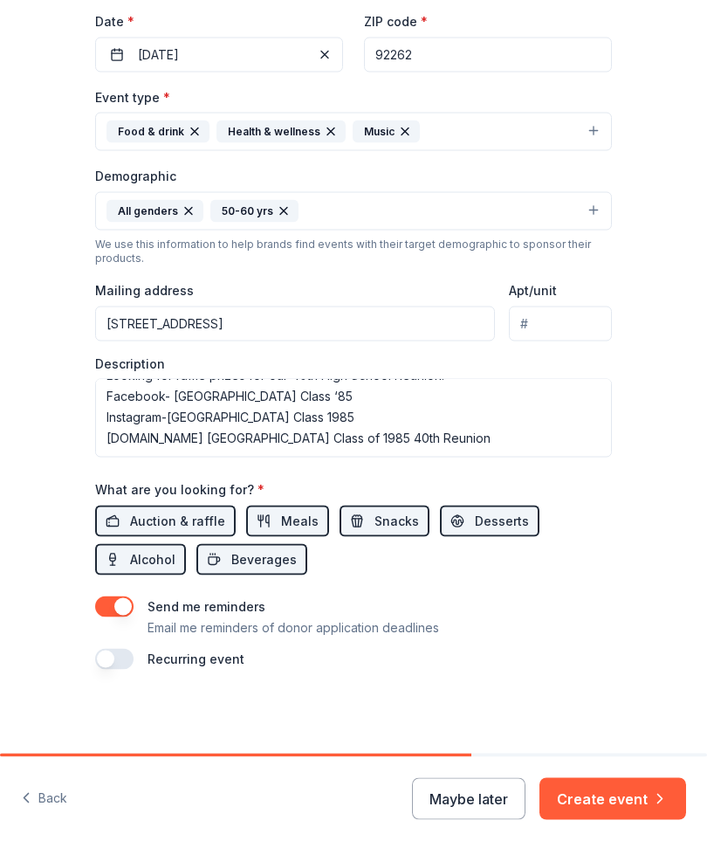
scroll to position [386, 0]
type input "[GEOGRAPHIC_DATA] Class of 1985 40th Reunion"
click at [661, 491] on div "Tell us about your event. We'll find in-kind donations you can apply for. Event…" at bounding box center [353, 185] width 707 height 1138
click at [620, 803] on button "Create event" at bounding box center [613, 799] width 147 height 42
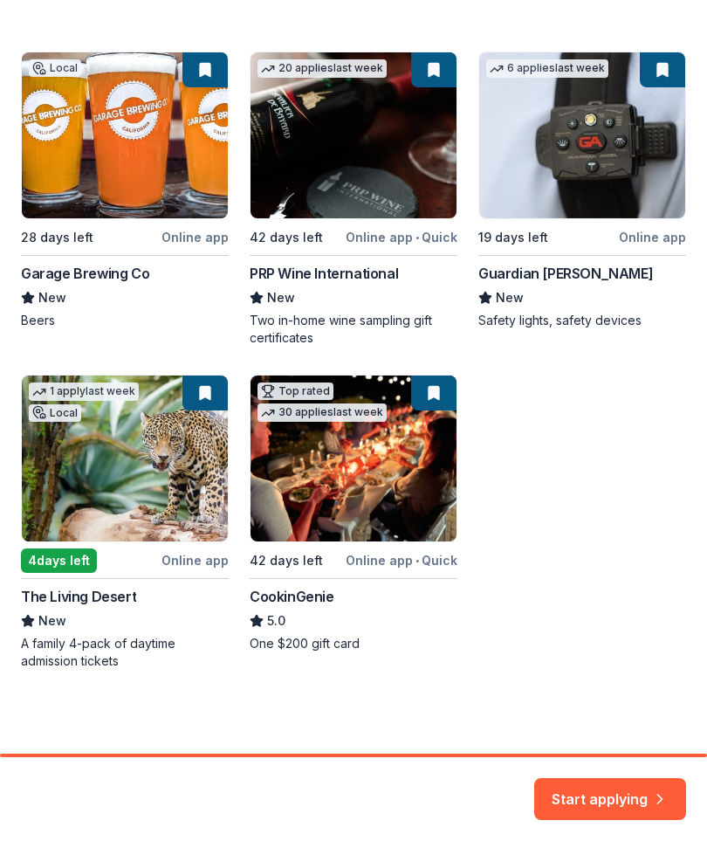
scroll to position [325, 0]
click at [189, 562] on div "Local 28 days left Online app Garage Brewing Co New Beers 20 applies last week …" at bounding box center [354, 361] width 666 height 618
click at [143, 483] on div "Local 28 days left Online app Garage Brewing Co New Beers 20 applies last week …" at bounding box center [354, 361] width 666 height 618
click at [603, 794] on button "Start applying" at bounding box center [611, 790] width 152 height 42
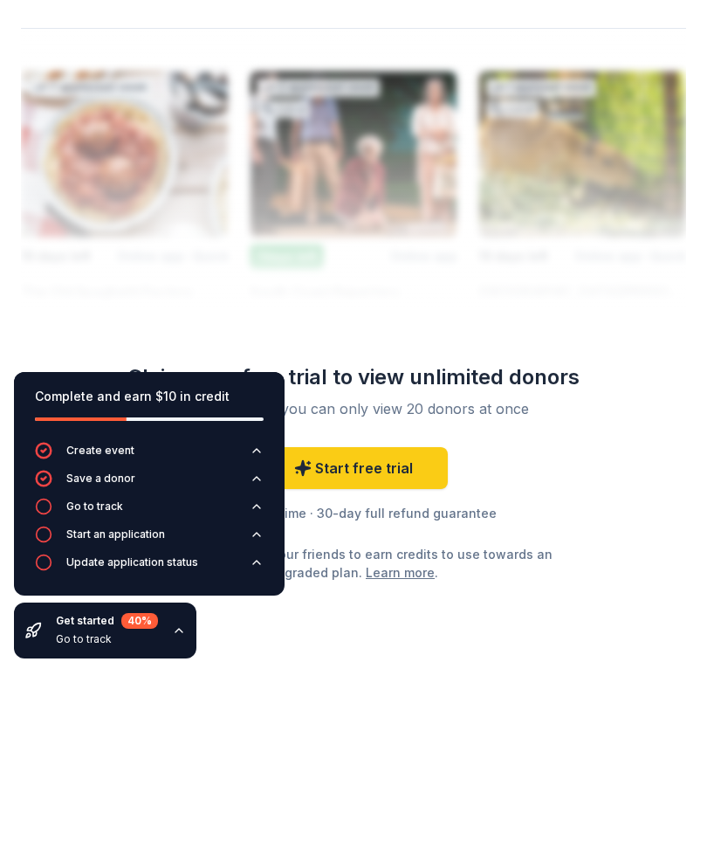
scroll to position [2499, 0]
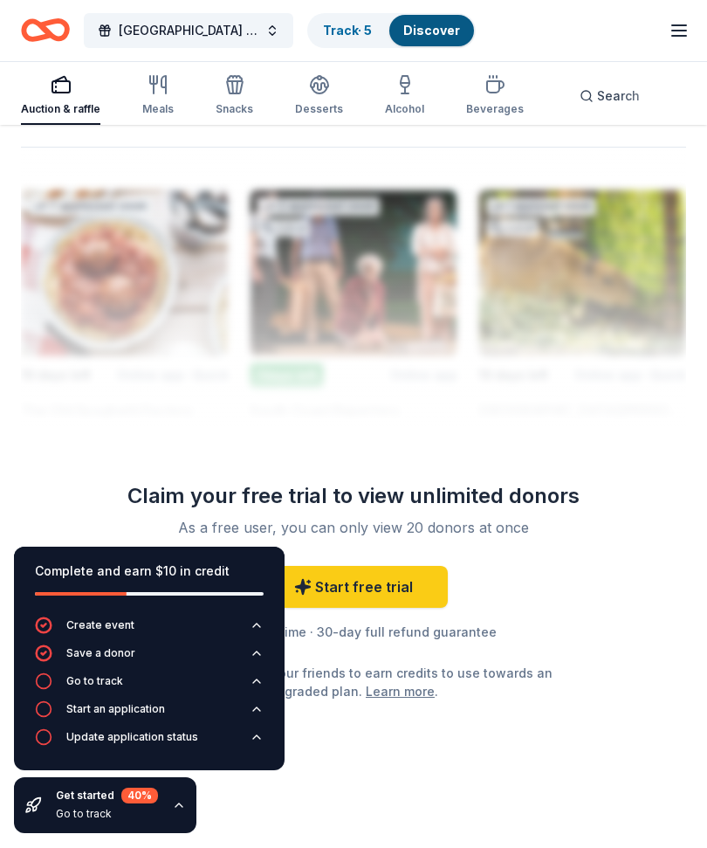
click at [398, 594] on link "Start free trial" at bounding box center [353, 588] width 189 height 42
click at [369, 598] on link "Start free trial" at bounding box center [353, 588] width 189 height 42
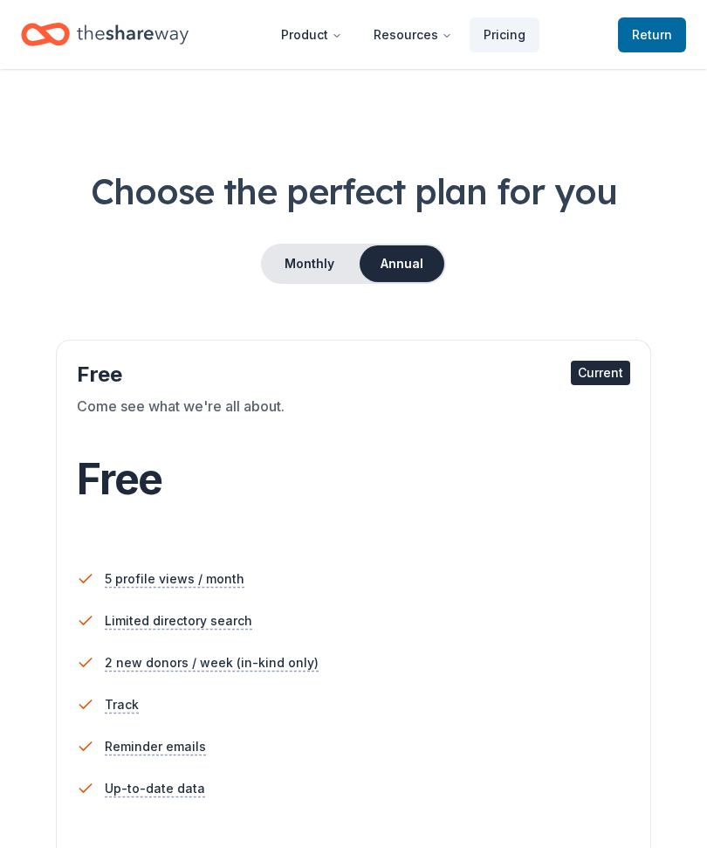
click at [654, 37] on span "Return to TheShareWay" at bounding box center [652, 34] width 40 height 21
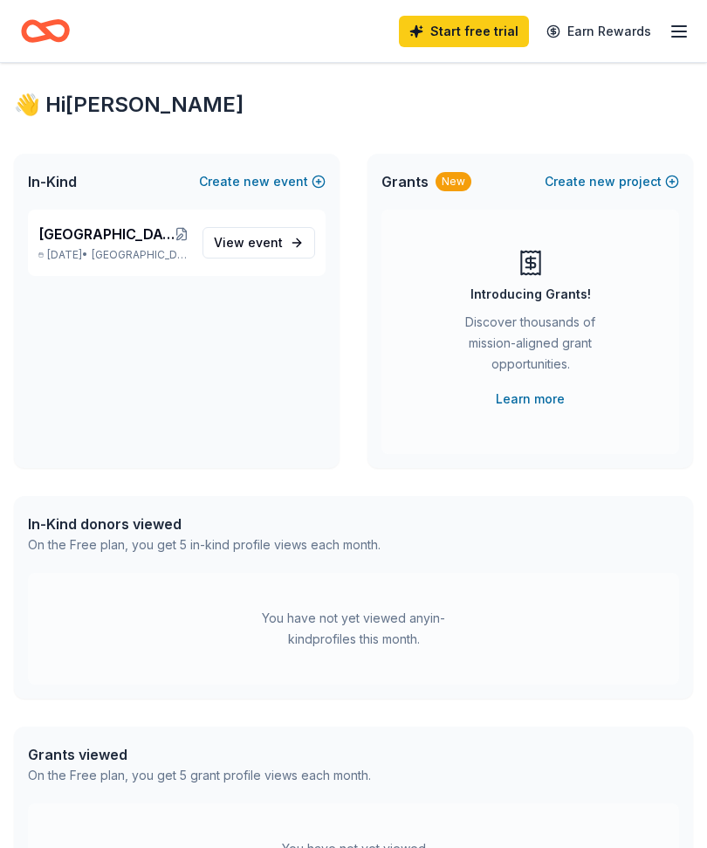
click at [256, 234] on span "View event" at bounding box center [248, 242] width 69 height 21
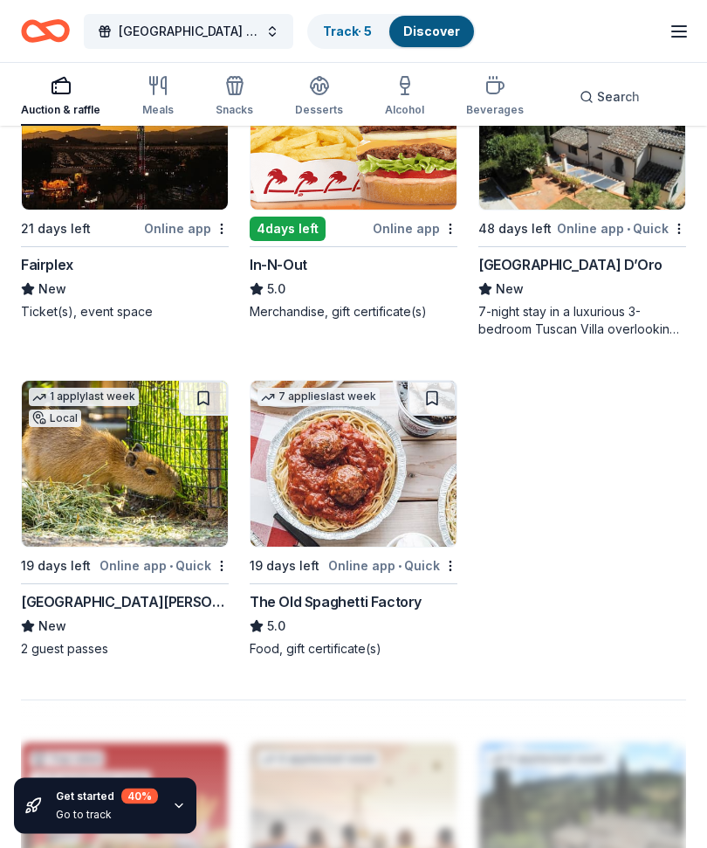
scroll to position [1948, 0]
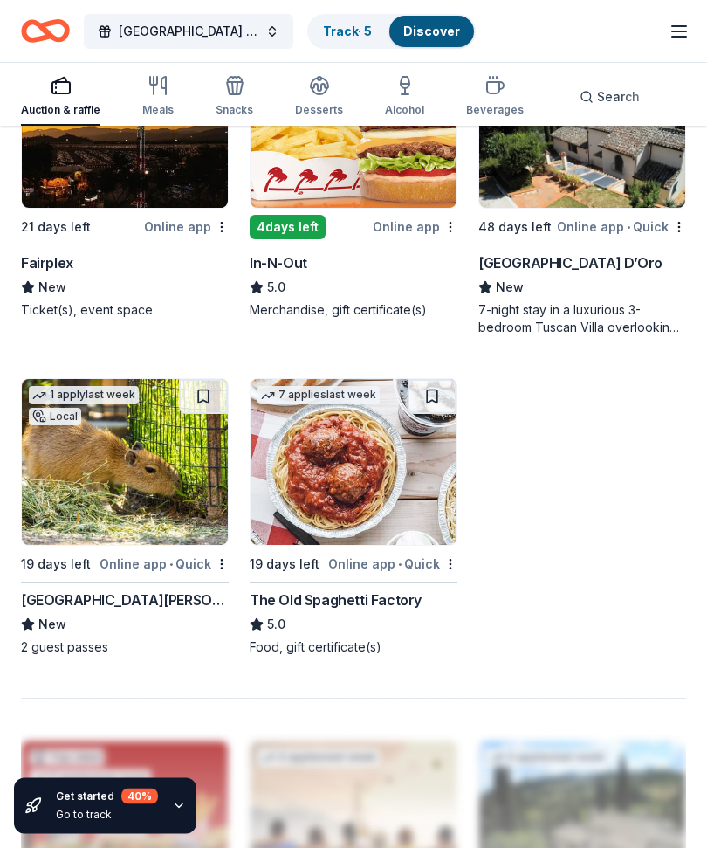
click at [357, 500] on img at bounding box center [354, 463] width 206 height 166
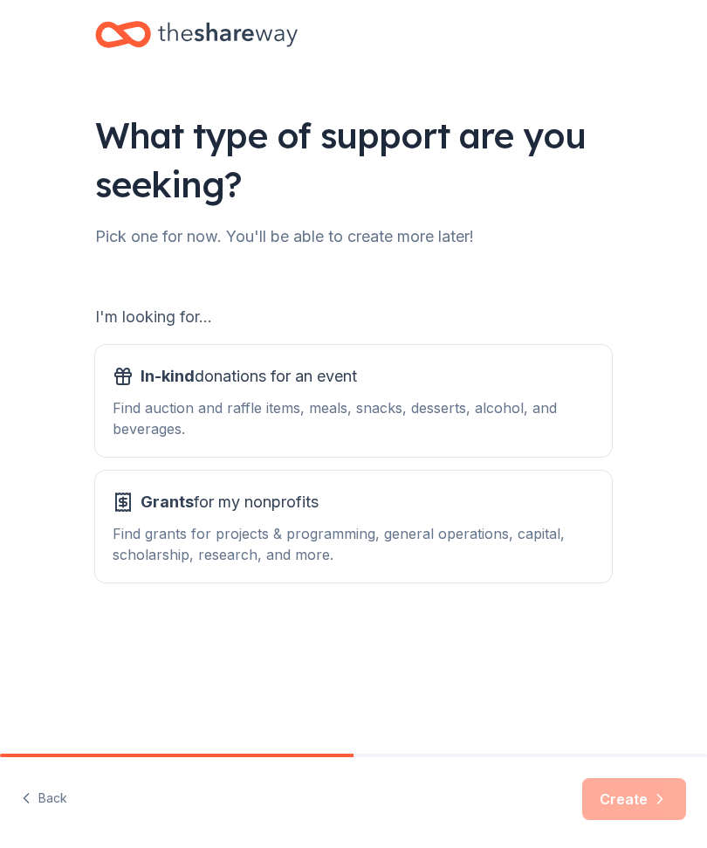
scroll to position [1, 0]
click at [324, 393] on div "In-kind donations for an event Find auction and raffle items, meals, snacks, de…" at bounding box center [354, 400] width 482 height 77
click at [194, 376] on span "In-kind" at bounding box center [168, 376] width 54 height 18
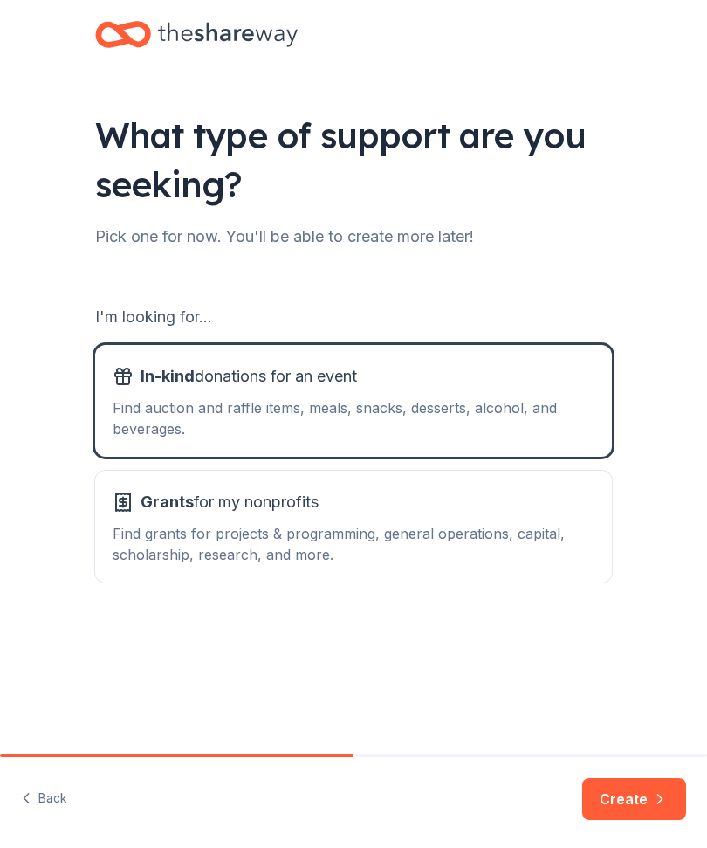
click at [643, 814] on button "Create" at bounding box center [635, 799] width 104 height 42
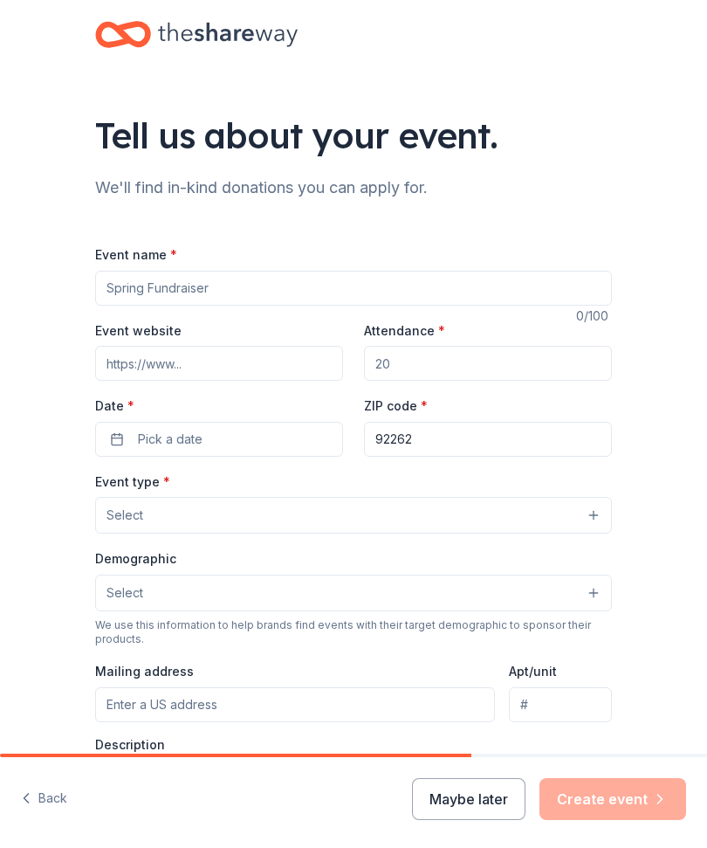
click at [134, 283] on input "Event name *" at bounding box center [353, 288] width 517 height 35
click at [253, 293] on input "[GEOGRAPHIC_DATA]" at bounding box center [353, 288] width 517 height 35
type input "[GEOGRAPHIC_DATA] Class of 1985 40th Reunion"
click at [176, 369] on input "Event website" at bounding box center [219, 363] width 248 height 35
type input "F"
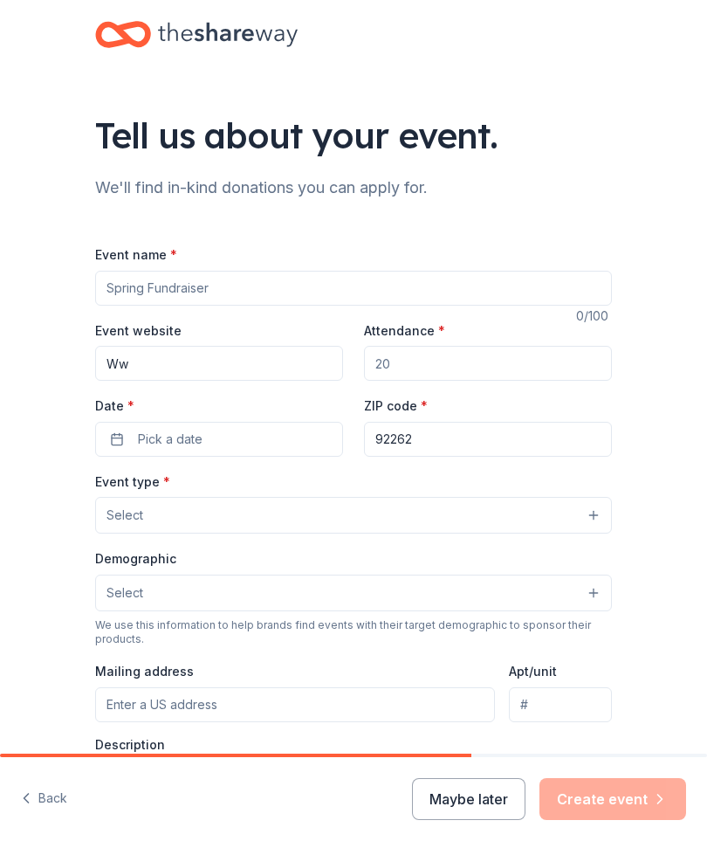
type input "Www"
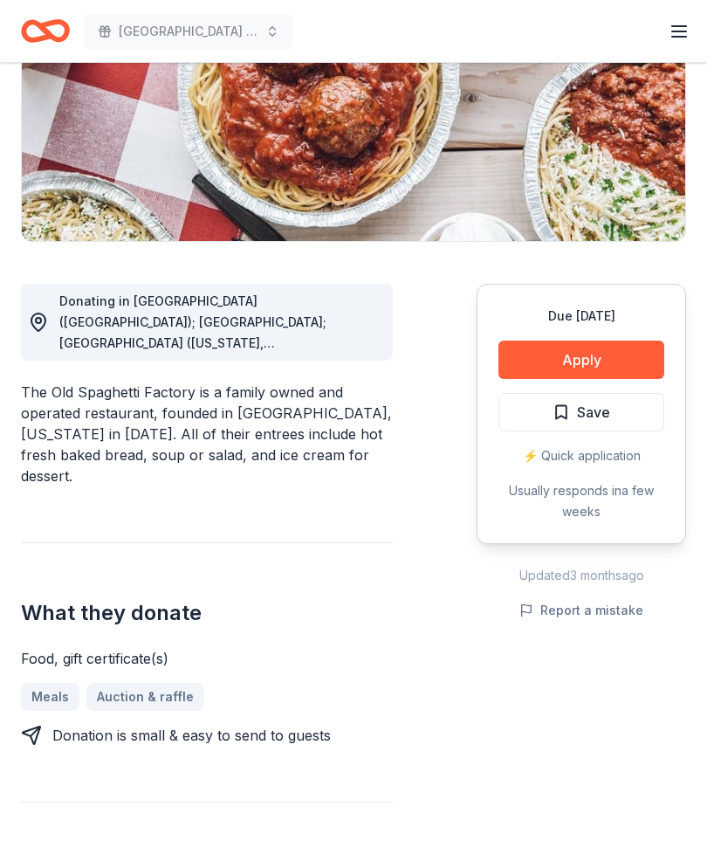
scroll to position [289, 0]
click at [588, 365] on button "Apply" at bounding box center [582, 360] width 166 height 38
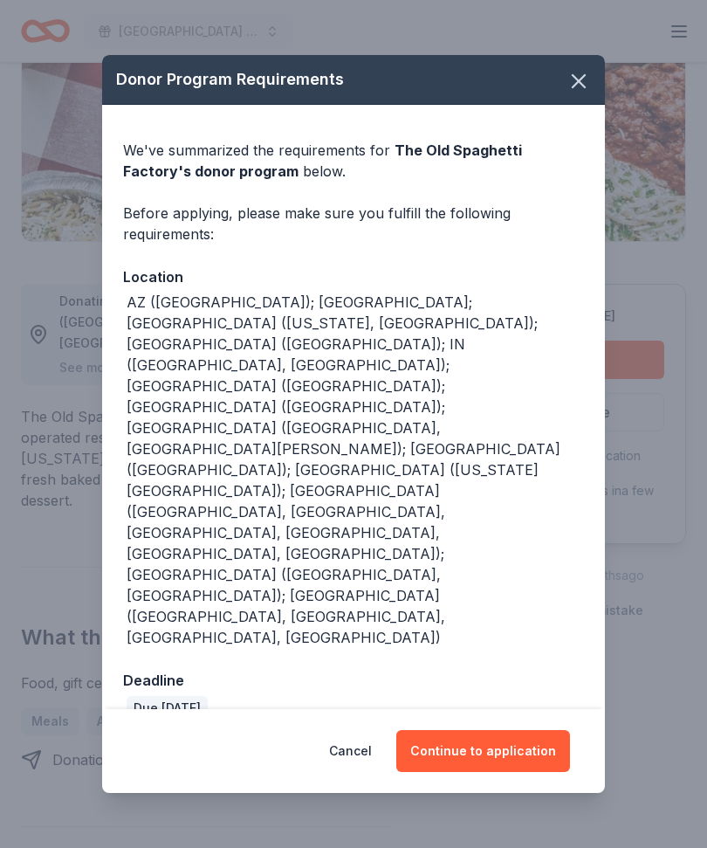
click at [509, 730] on button "Continue to application" at bounding box center [484, 751] width 174 height 42
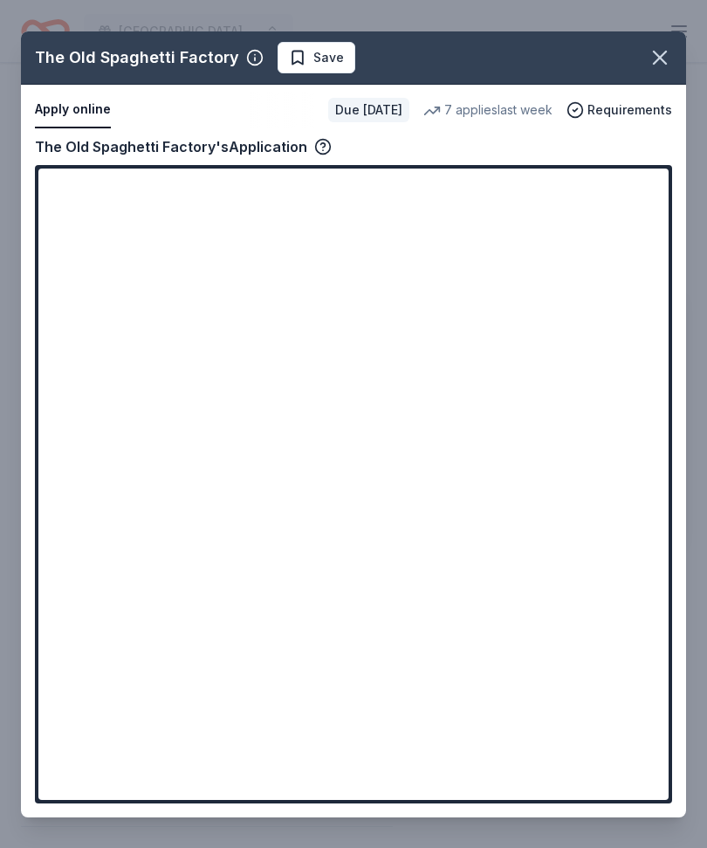
click at [144, 510] on div "The Old Spaghetti Factory Save Apply online Due in 19 days 7 applies last week …" at bounding box center [354, 424] width 666 height 786
click at [169, 509] on div "The Old Spaghetti Factory Save Apply online Due in 19 days 7 applies last week …" at bounding box center [354, 424] width 666 height 786
click at [631, 804] on div "The Old Spaghetti Factory Save Apply online Due in 19 days 7 applies last week …" at bounding box center [354, 424] width 666 height 786
click at [573, 645] on div "The Old Spaghetti Factory Save Apply online Due in 19 days 7 applies last week …" at bounding box center [354, 424] width 666 height 786
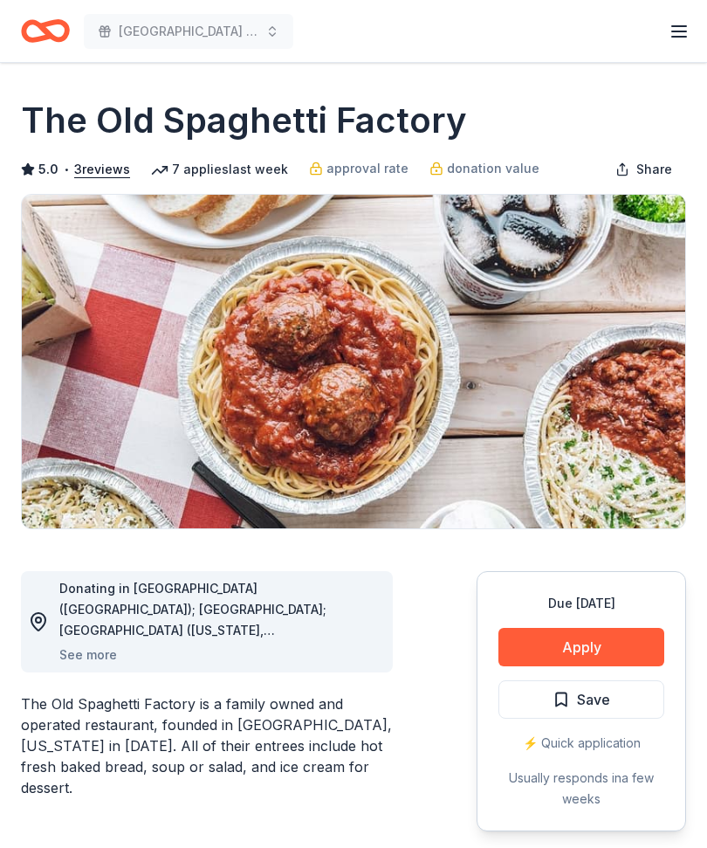
scroll to position [0, 0]
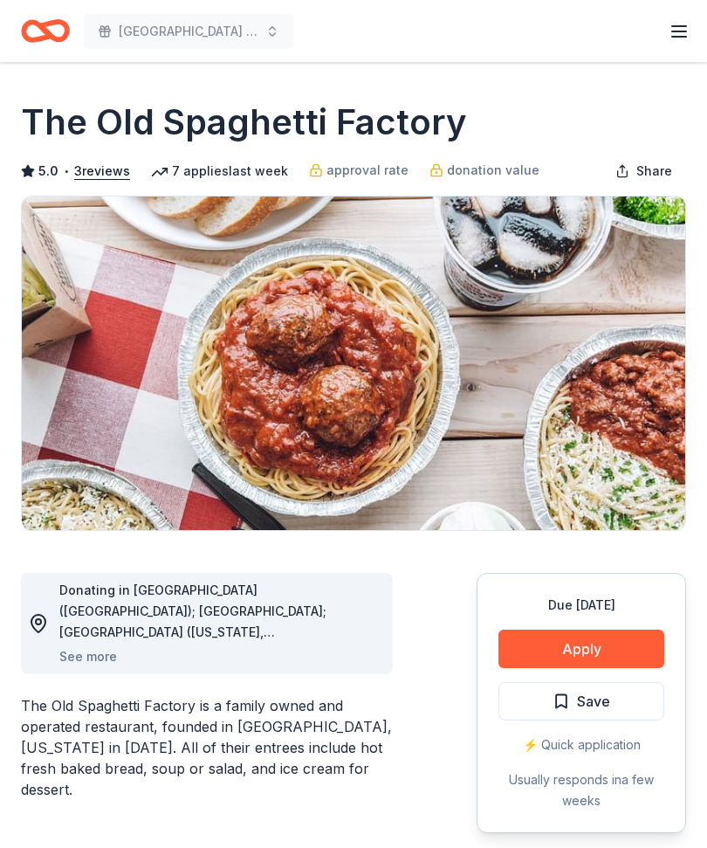
click at [557, 648] on button "Apply" at bounding box center [582, 649] width 166 height 38
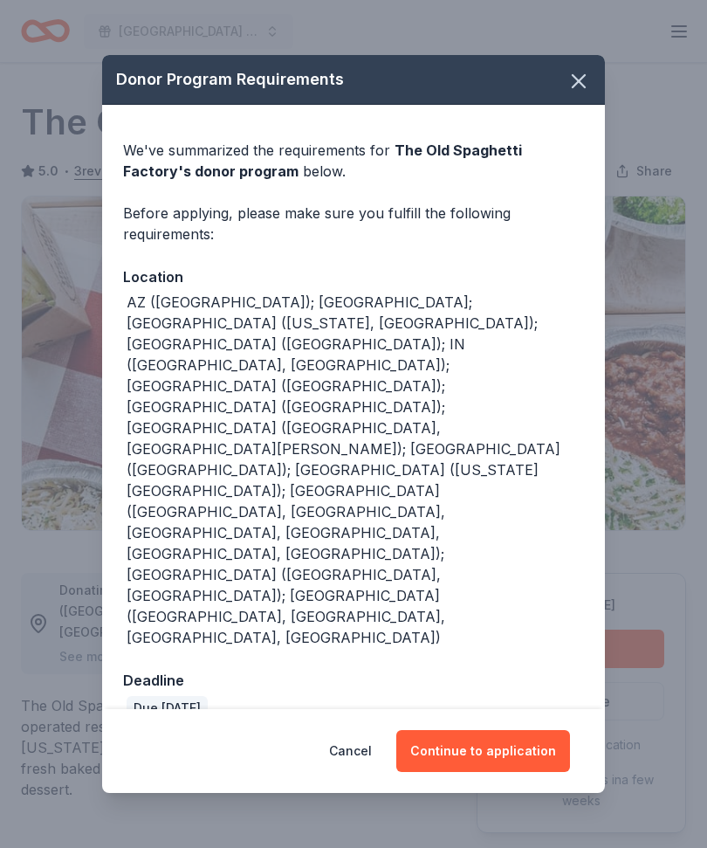
click at [493, 730] on button "Continue to application" at bounding box center [484, 751] width 174 height 42
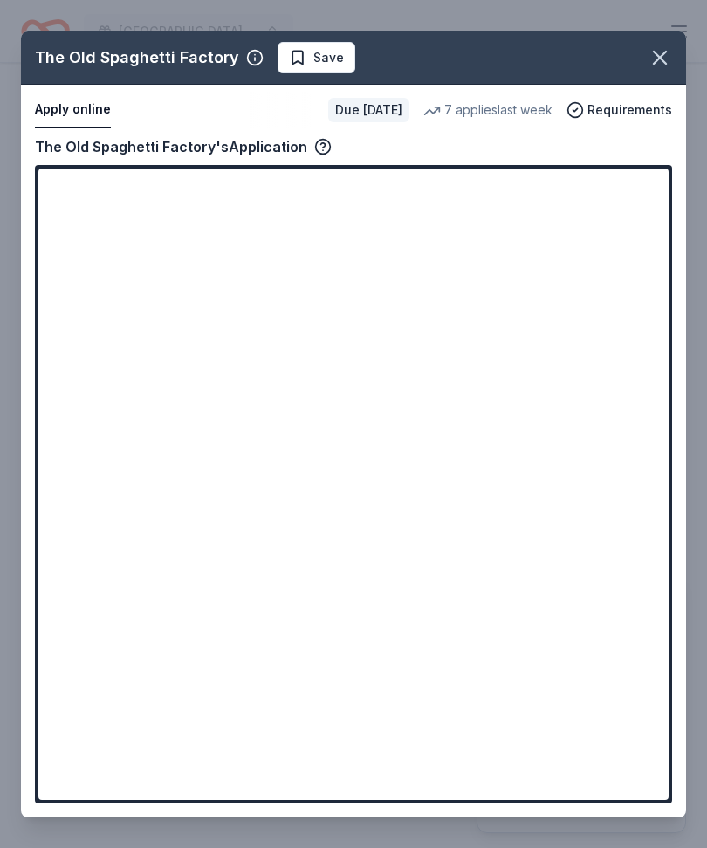
click at [110, 502] on div "The Old Spaghetti Factory Save Apply online Due in 19 days 7 applies last week …" at bounding box center [354, 424] width 666 height 786
click at [116, 484] on div "The Old Spaghetti Factory Save Apply online Due in 19 days 7 applies last week …" at bounding box center [354, 424] width 666 height 786
click at [133, 501] on div "The Old Spaghetti Factory Save Apply online Due in 19 days 7 applies last week …" at bounding box center [354, 424] width 666 height 786
click at [105, 497] on div "The Old Spaghetti Factory Save Apply online Due in 19 days 7 applies last week …" at bounding box center [354, 424] width 666 height 786
click at [104, 497] on div "The Old Spaghetti Factory Save Apply online Due in 19 days 7 applies last week …" at bounding box center [354, 424] width 666 height 786
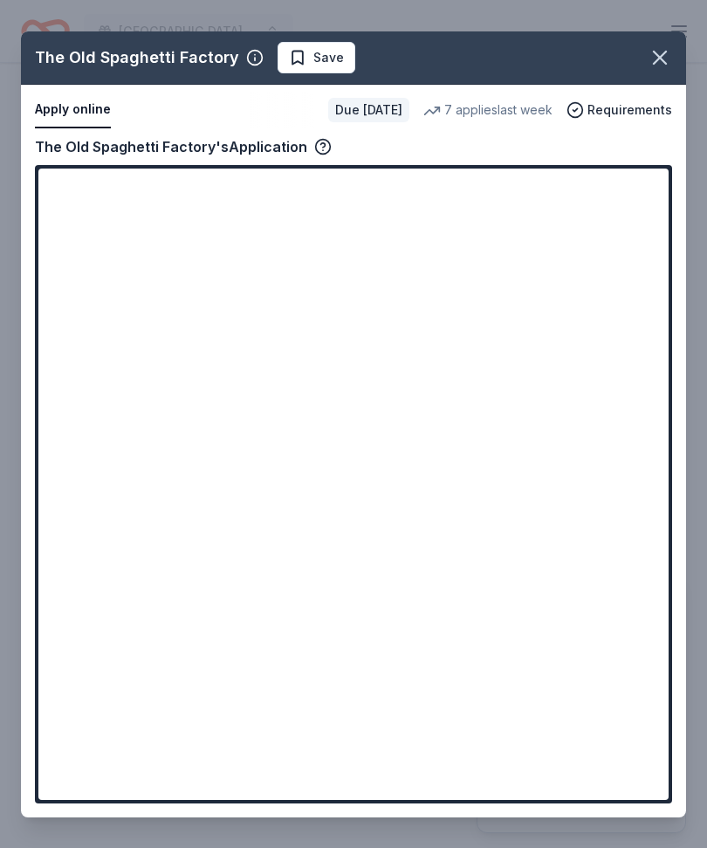
click at [125, 476] on div "The Old Spaghetti Factory Save Apply online Due in 19 days 7 applies last week …" at bounding box center [354, 424] width 666 height 786
click at [631, 209] on div "The Old Spaghetti Factory Save Apply online Due in 19 days 7 applies last week …" at bounding box center [354, 424] width 666 height 786
click at [618, 124] on div "The Old Spaghetti Factory Save Apply online Due in 19 days 7 applies last week …" at bounding box center [354, 424] width 666 height 786
click at [637, 120] on div "The Old Spaghetti Factory Save Apply online Due in 19 days 7 applies last week …" at bounding box center [354, 424] width 666 height 786
click at [312, 72] on div "The Old Spaghetti Factory Save Apply online Due in 19 days 7 applies last week …" at bounding box center [354, 424] width 666 height 786
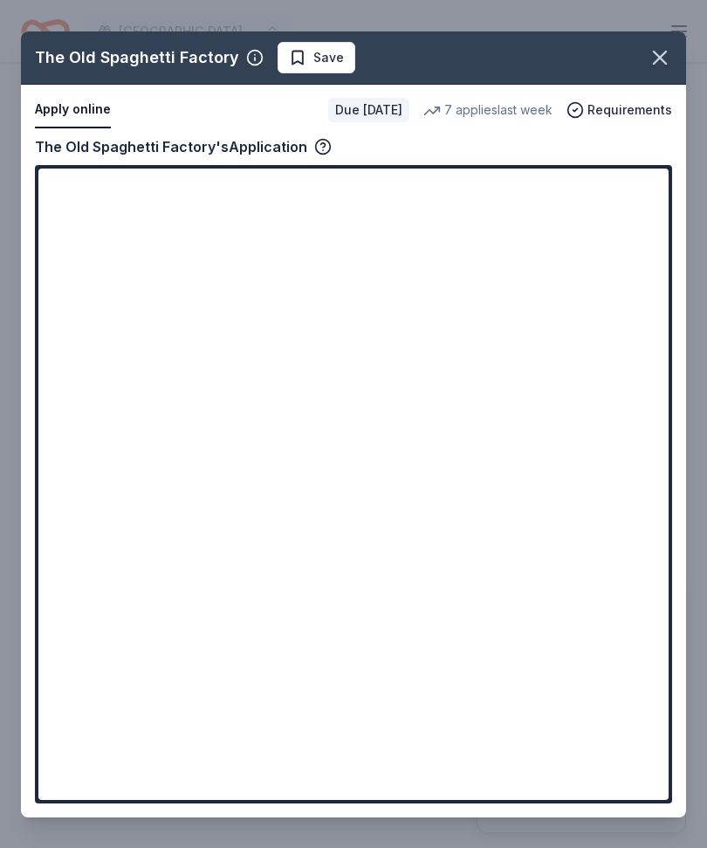
click at [227, 64] on div "The Old Spaghetti Factory Save Apply online Due in 19 days 7 applies last week …" at bounding box center [354, 424] width 666 height 786
click at [659, 45] on button "button" at bounding box center [660, 57] width 38 height 38
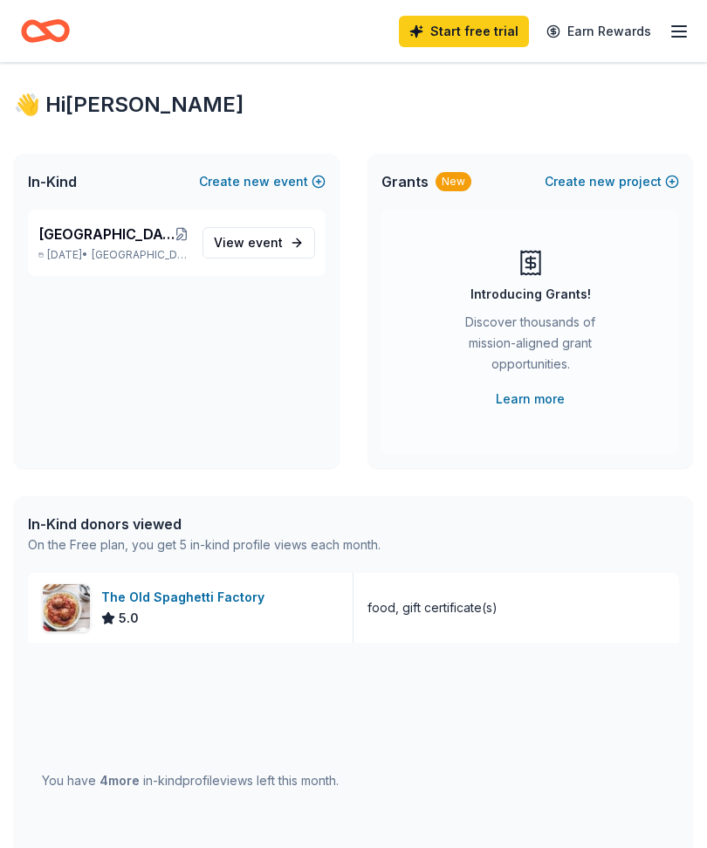
click at [154, 599] on div "The Old Spaghetti Factory" at bounding box center [186, 597] width 170 height 21
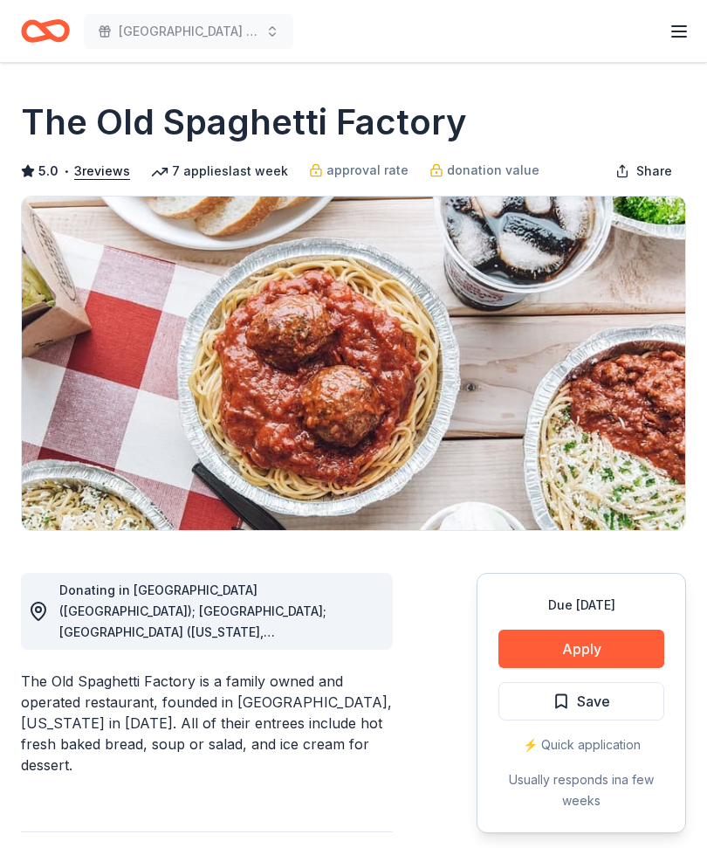
click at [582, 635] on button "Apply" at bounding box center [582, 649] width 166 height 38
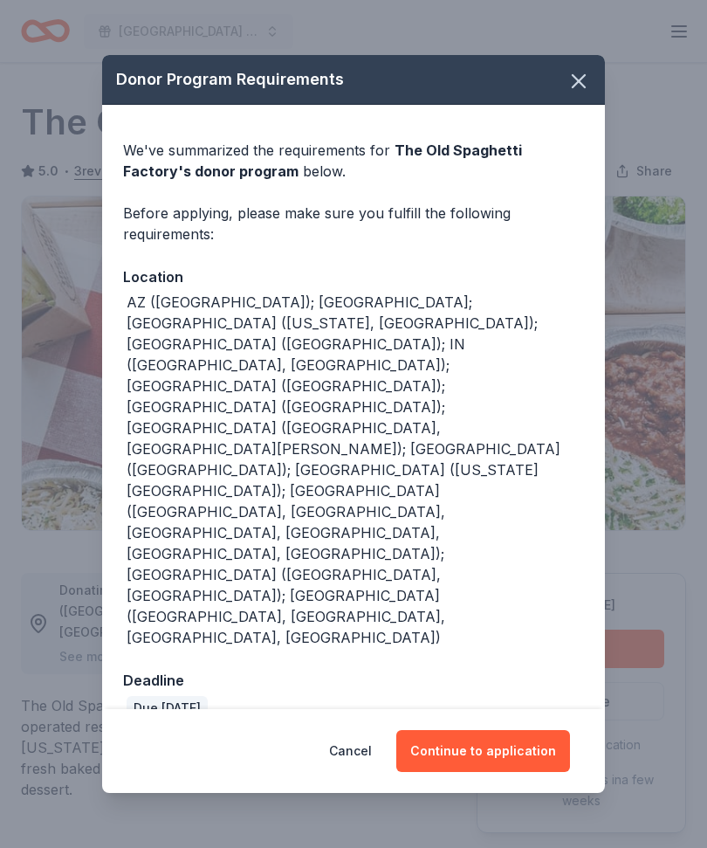
click at [499, 730] on button "Continue to application" at bounding box center [484, 751] width 174 height 42
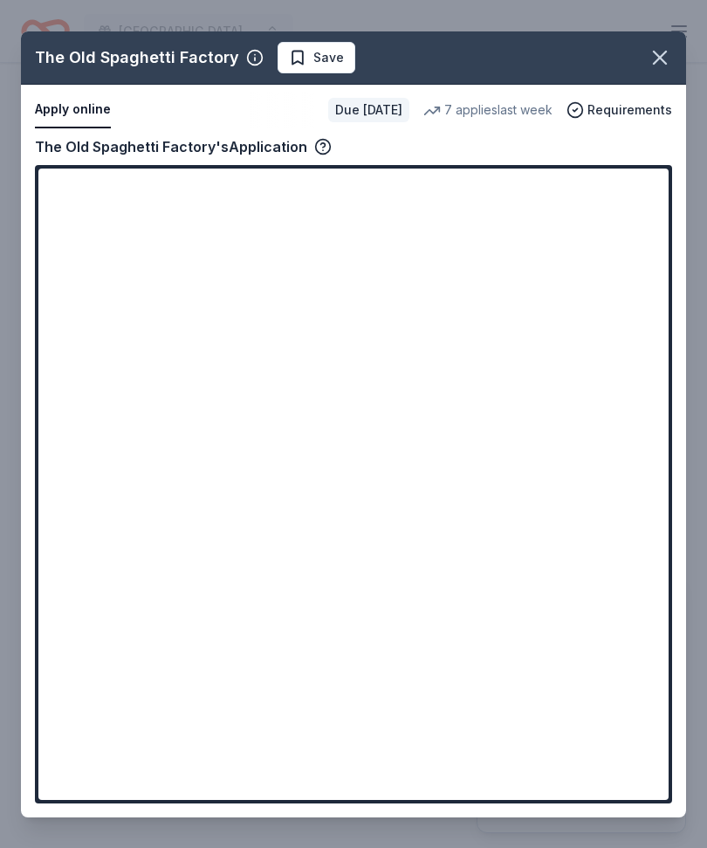
click at [71, 128] on div "The Old Spaghetti Factory Save Apply online Due in 19 days 7 applies last week …" at bounding box center [354, 424] width 666 height 786
click at [61, 107] on div "The Old Spaghetti Factory Save Apply online Due in 19 days 7 applies last week …" at bounding box center [354, 424] width 666 height 786
click at [628, 767] on div "The Old Spaghetti Factory Save Apply online Due in 19 days 7 applies last week …" at bounding box center [354, 424] width 666 height 786
click at [624, 765] on div "The Old Spaghetti Factory Save Apply online Due in 19 days 7 applies last week …" at bounding box center [354, 424] width 666 height 786
click at [657, 216] on div "The Old Spaghetti Factory Save Apply online Due in 19 days 7 applies last week …" at bounding box center [354, 424] width 666 height 786
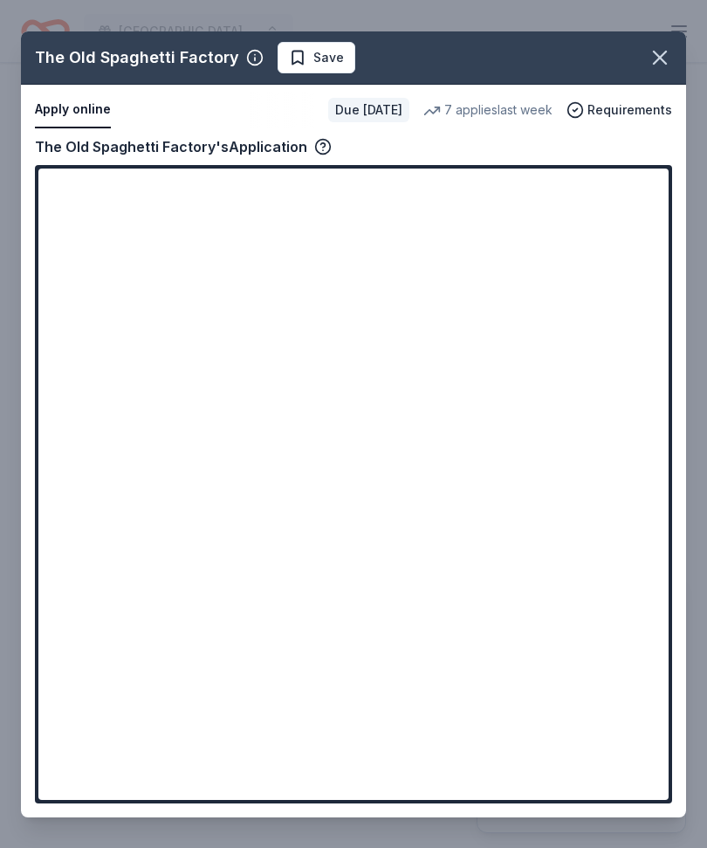
click at [657, 215] on div "The Old Spaghetti Factory Save Apply online Due in 19 days 7 applies last week …" at bounding box center [354, 424] width 666 height 786
click at [218, 498] on div "The Old Spaghetti Factory Save Apply online Due in 19 days 7 applies last week …" at bounding box center [354, 424] width 666 height 786
click at [514, 287] on div "The Old Spaghetti Factory Save Apply online Due in 19 days 7 applies last week …" at bounding box center [354, 424] width 666 height 786
click at [544, 265] on div "The Old Spaghetti Factory Save Apply online Due in 19 days 7 applies last week …" at bounding box center [354, 424] width 666 height 786
click at [193, 298] on div "The Old Spaghetti Factory Save Apply online Due in 19 days 7 applies last week …" at bounding box center [354, 424] width 666 height 786
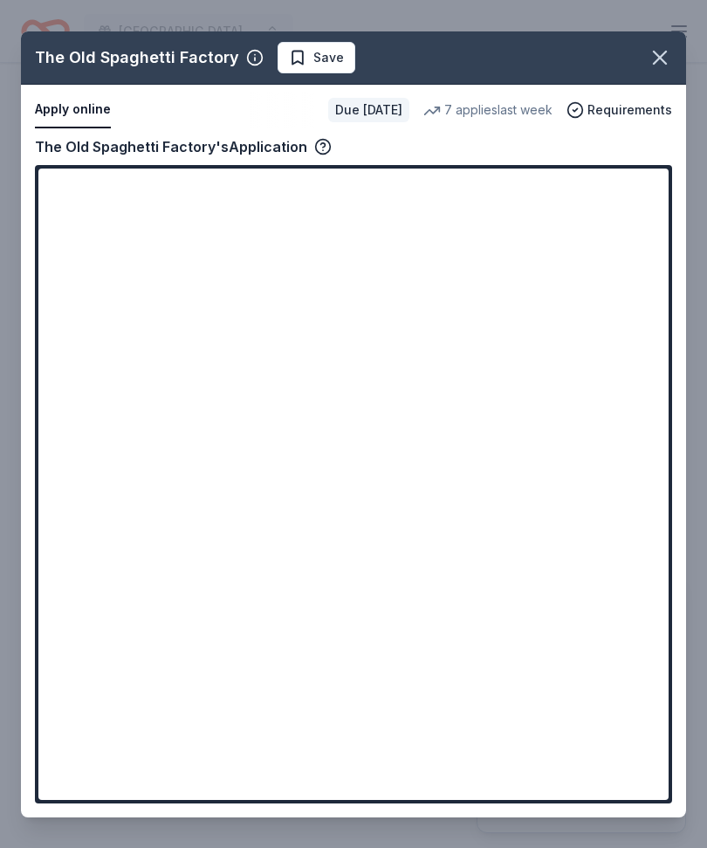
click at [637, 242] on div "The Old Spaghetti Factory Save Apply online Due in 19 days 7 applies last week …" at bounding box center [354, 424] width 666 height 786
click at [639, 117] on div "The Old Spaghetti Factory Save Apply online Due in 19 days 7 applies last week …" at bounding box center [354, 424] width 666 height 786
click at [596, 110] on div "The Old Spaghetti Factory Save Apply online Due in 19 days 7 applies last week …" at bounding box center [354, 424] width 666 height 786
click at [247, 61] on div "The Old Spaghetti Factory Save Apply online Due in 19 days 7 applies last week …" at bounding box center [354, 424] width 666 height 786
click at [238, 59] on div "The Old Spaghetti Factory Save Apply online Due in 19 days 7 applies last week …" at bounding box center [354, 424] width 666 height 786
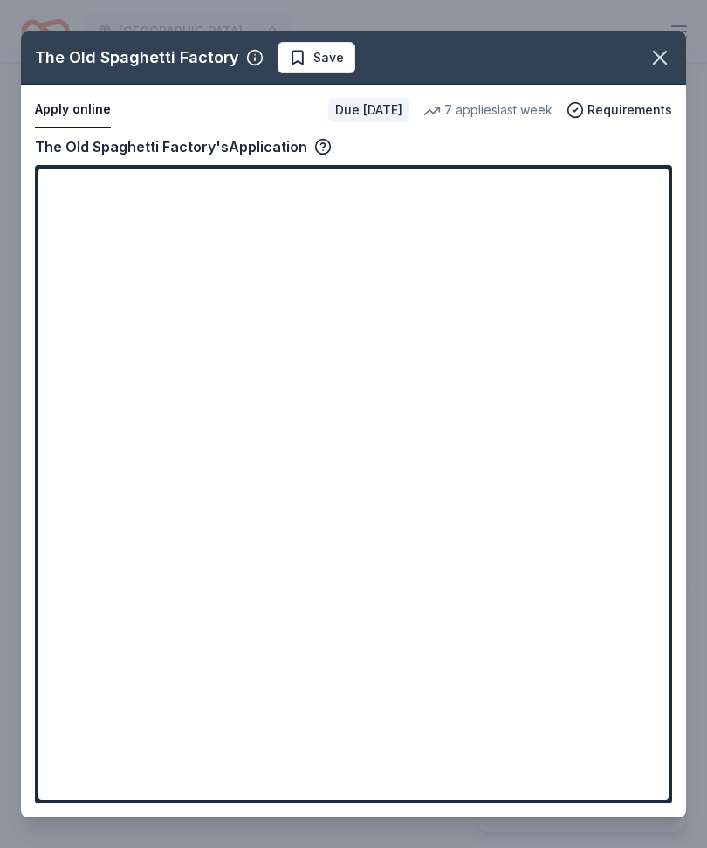
click at [122, 71] on div "The Old Spaghetti Factory Save Apply online Due in 19 days 7 applies last week …" at bounding box center [354, 424] width 666 height 786
click at [663, 58] on icon "button" at bounding box center [660, 57] width 24 height 24
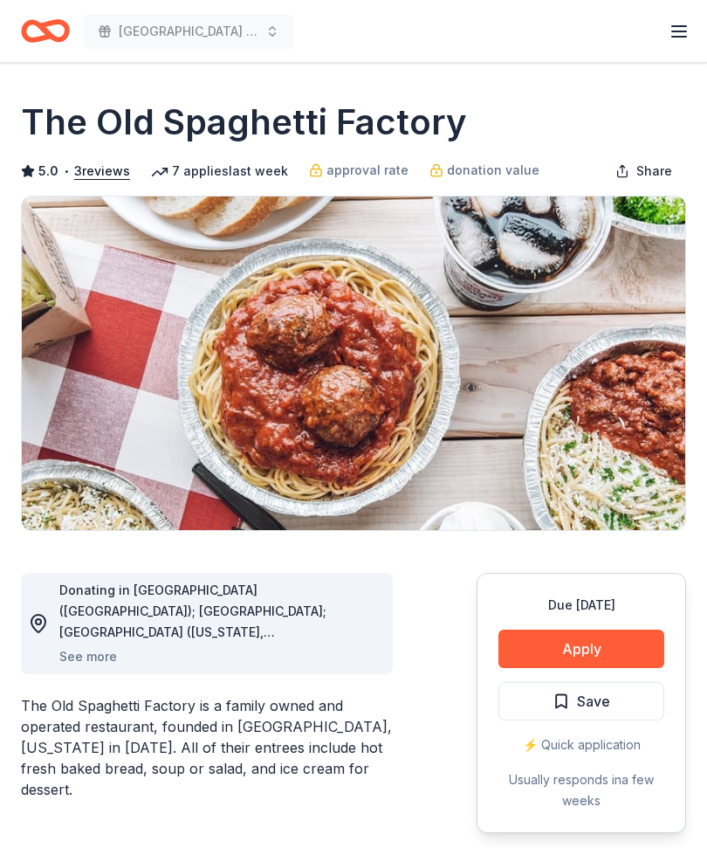
click at [601, 755] on div "⚡️ Quick application" at bounding box center [582, 745] width 166 height 21
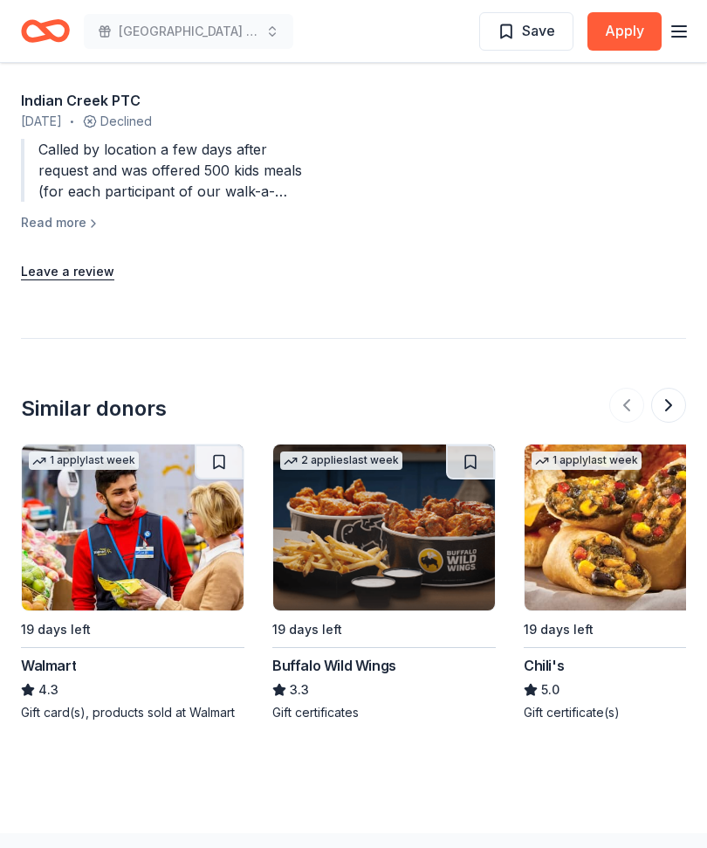
scroll to position [1925, 0]
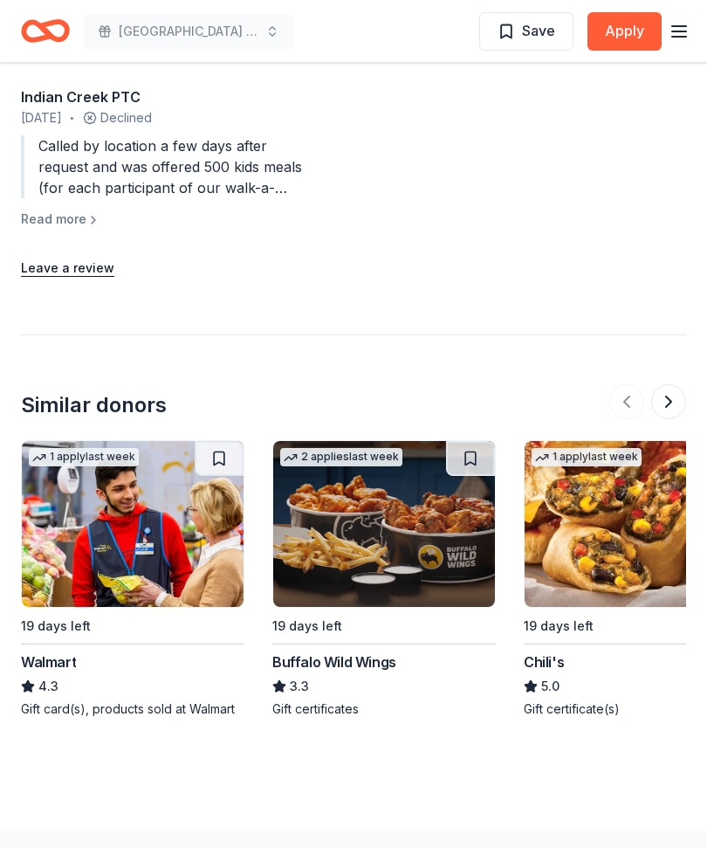
click at [341, 531] on img at bounding box center [384, 525] width 222 height 166
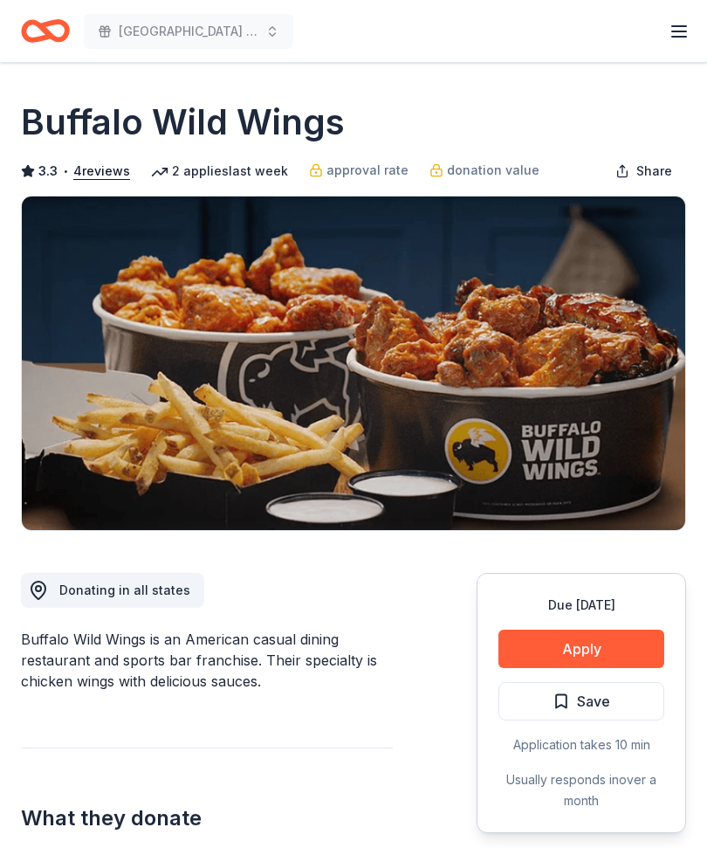
click at [588, 646] on button "Apply" at bounding box center [582, 649] width 166 height 38
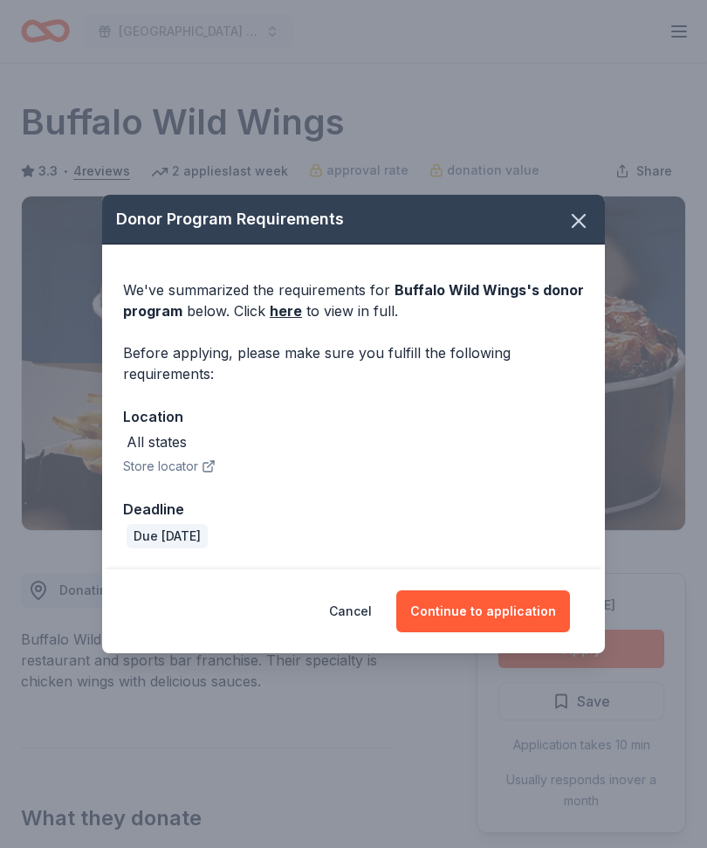
click at [496, 612] on button "Continue to application" at bounding box center [484, 611] width 174 height 42
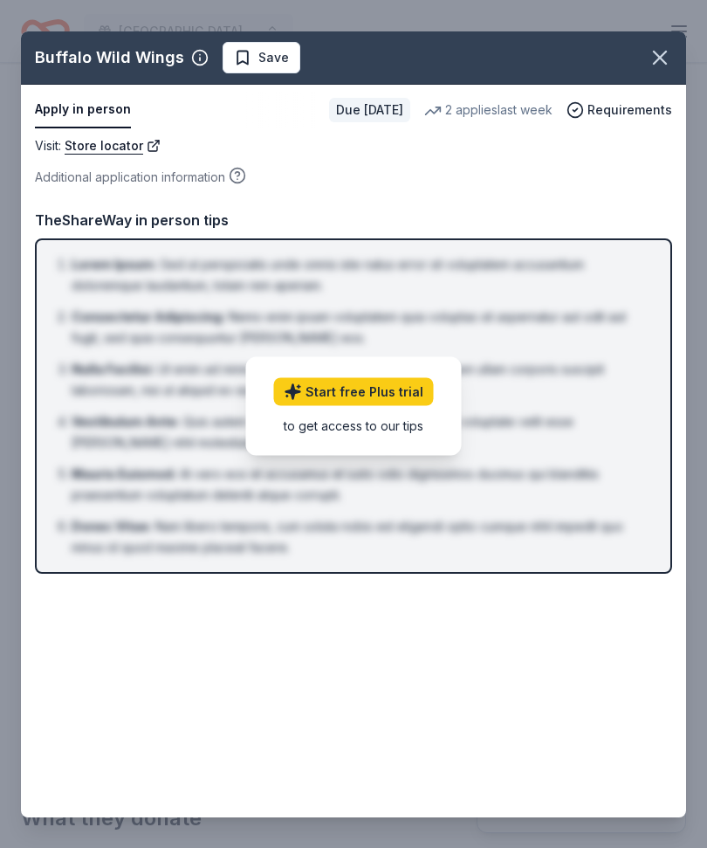
click at [259, 54] on span "Save" at bounding box center [274, 57] width 31 height 21
click at [660, 51] on icon "button" at bounding box center [660, 57] width 24 height 24
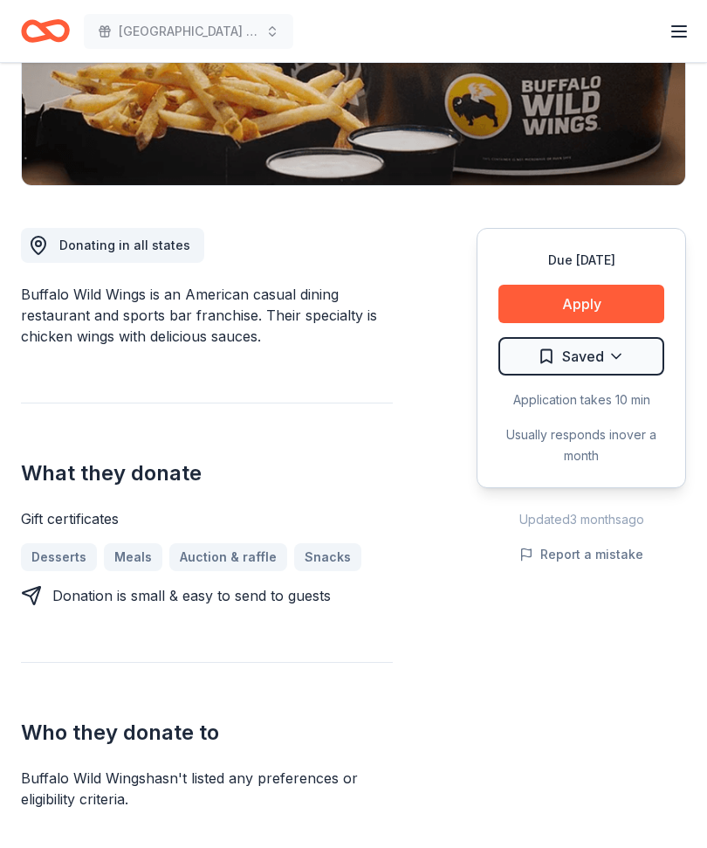
scroll to position [345, 0]
click at [641, 435] on div "Usually responds in over a month" at bounding box center [582, 445] width 166 height 42
click at [522, 389] on div "Due [DATE] Apply Saved Application takes 10 min Usually responds in over a month" at bounding box center [582, 358] width 210 height 260
